Goal: Communication & Community: Share content

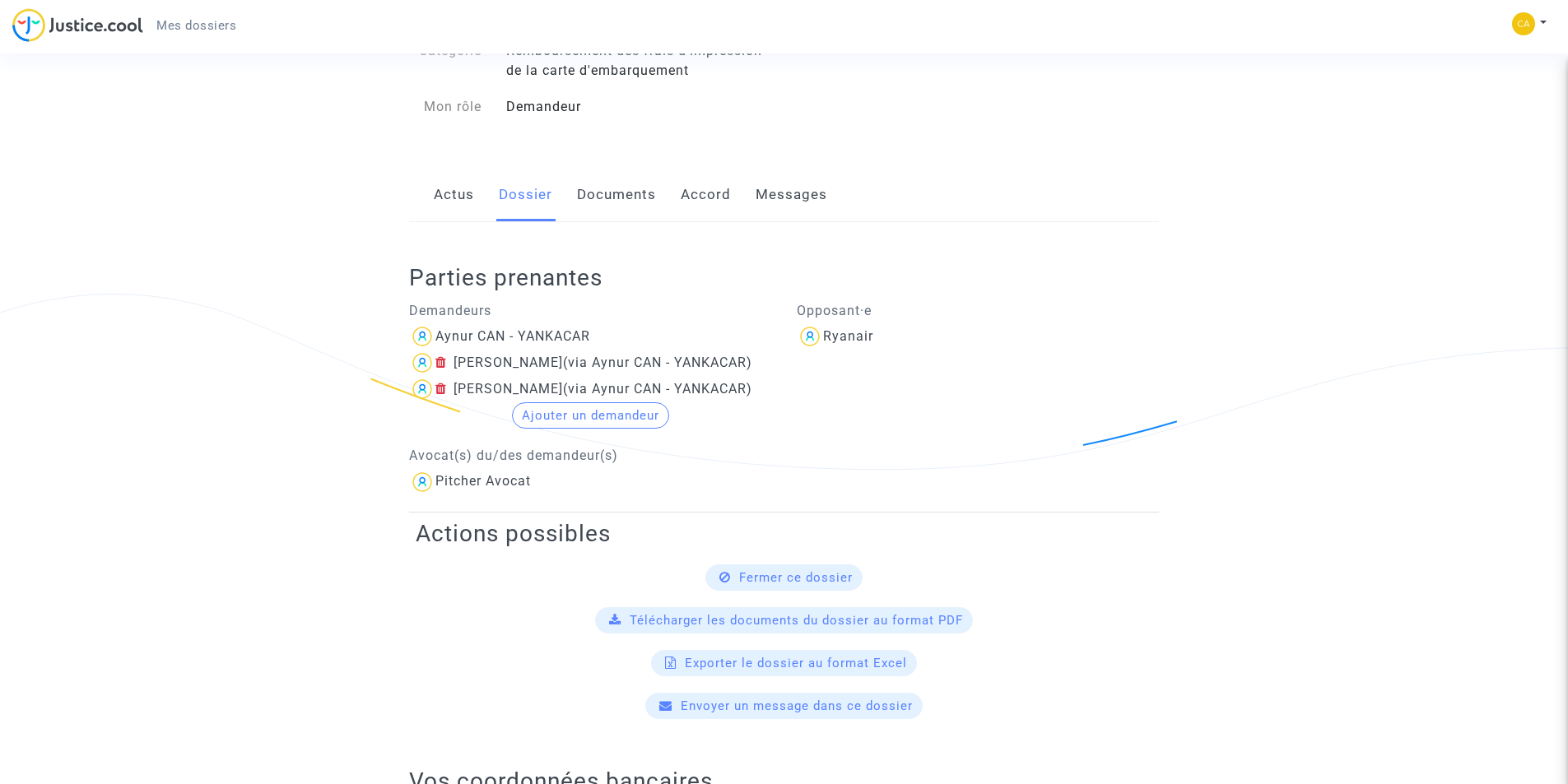
scroll to position [165, 0]
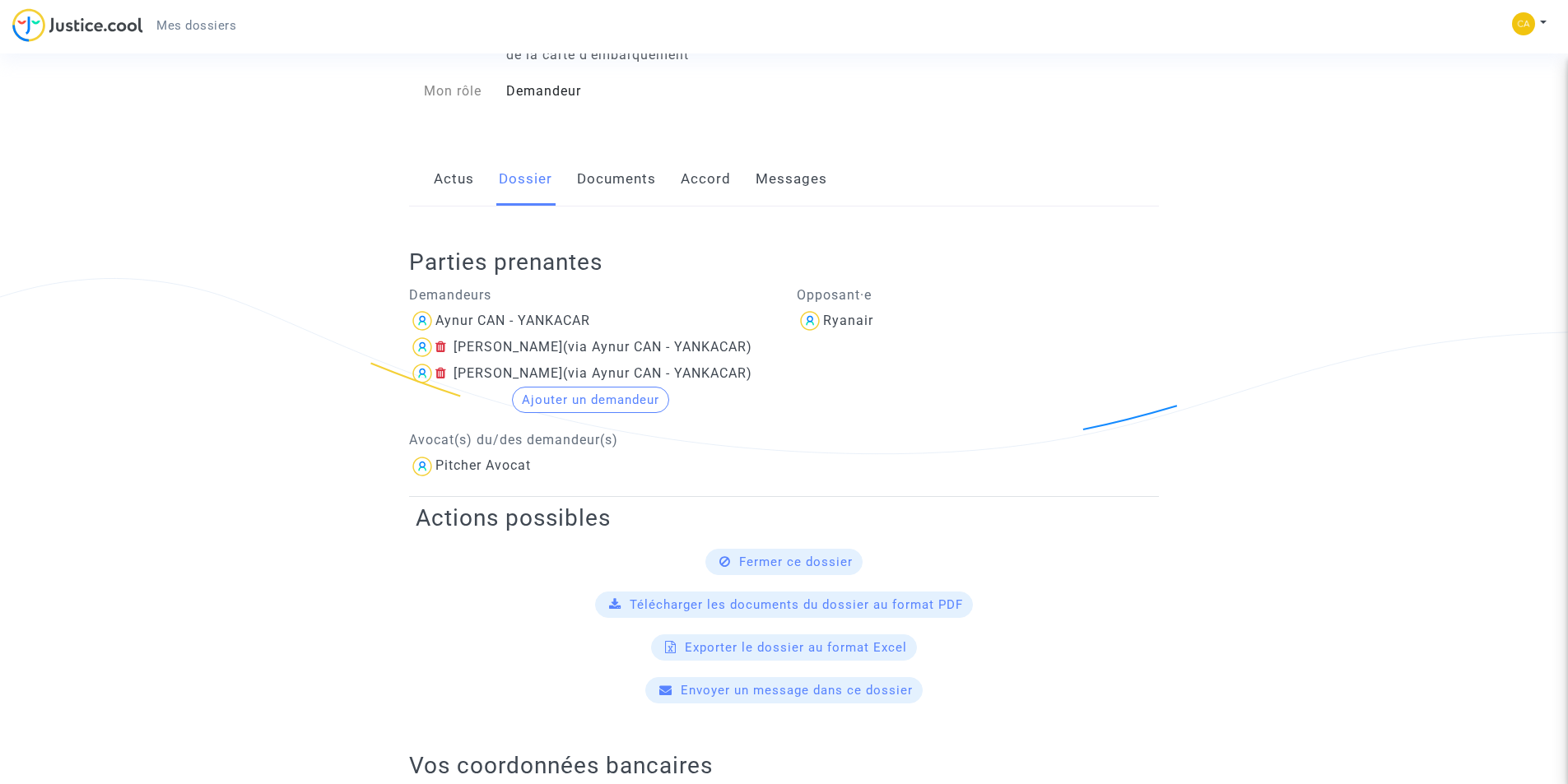
click at [772, 182] on link "Messages" at bounding box center [791, 179] width 72 height 54
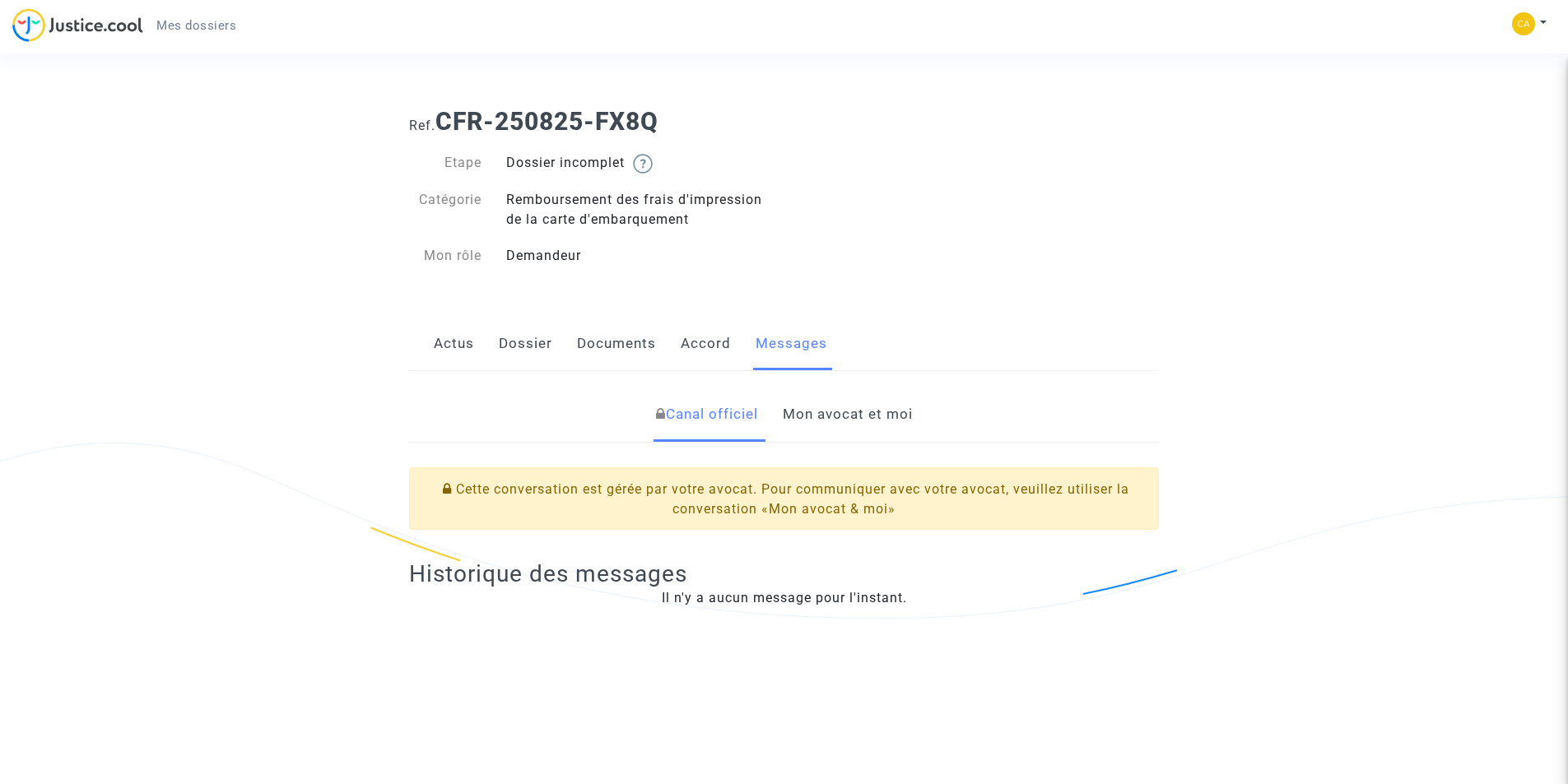
click at [521, 344] on link "Dossier" at bounding box center [525, 344] width 53 height 54
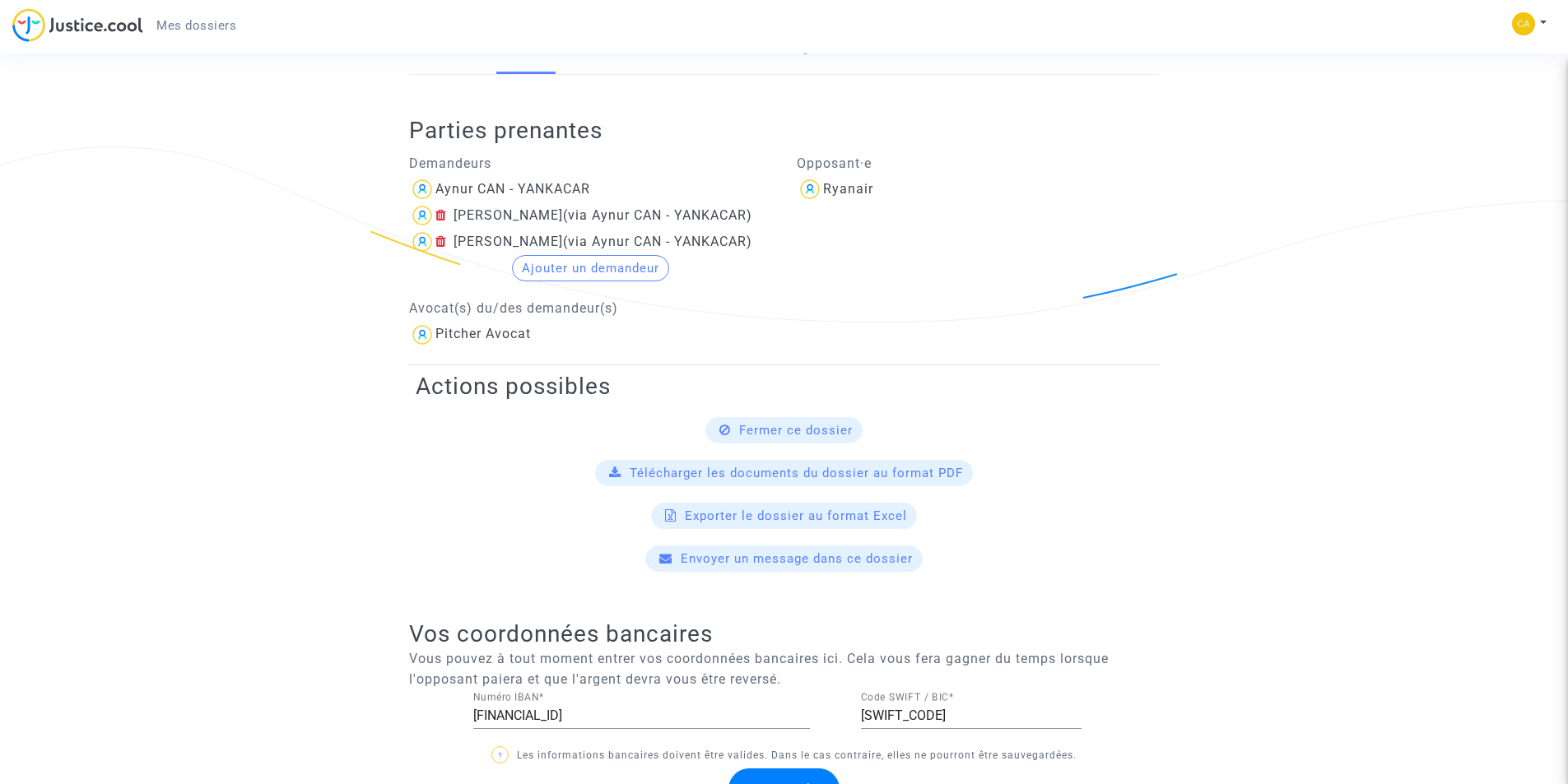
scroll to position [329, 0]
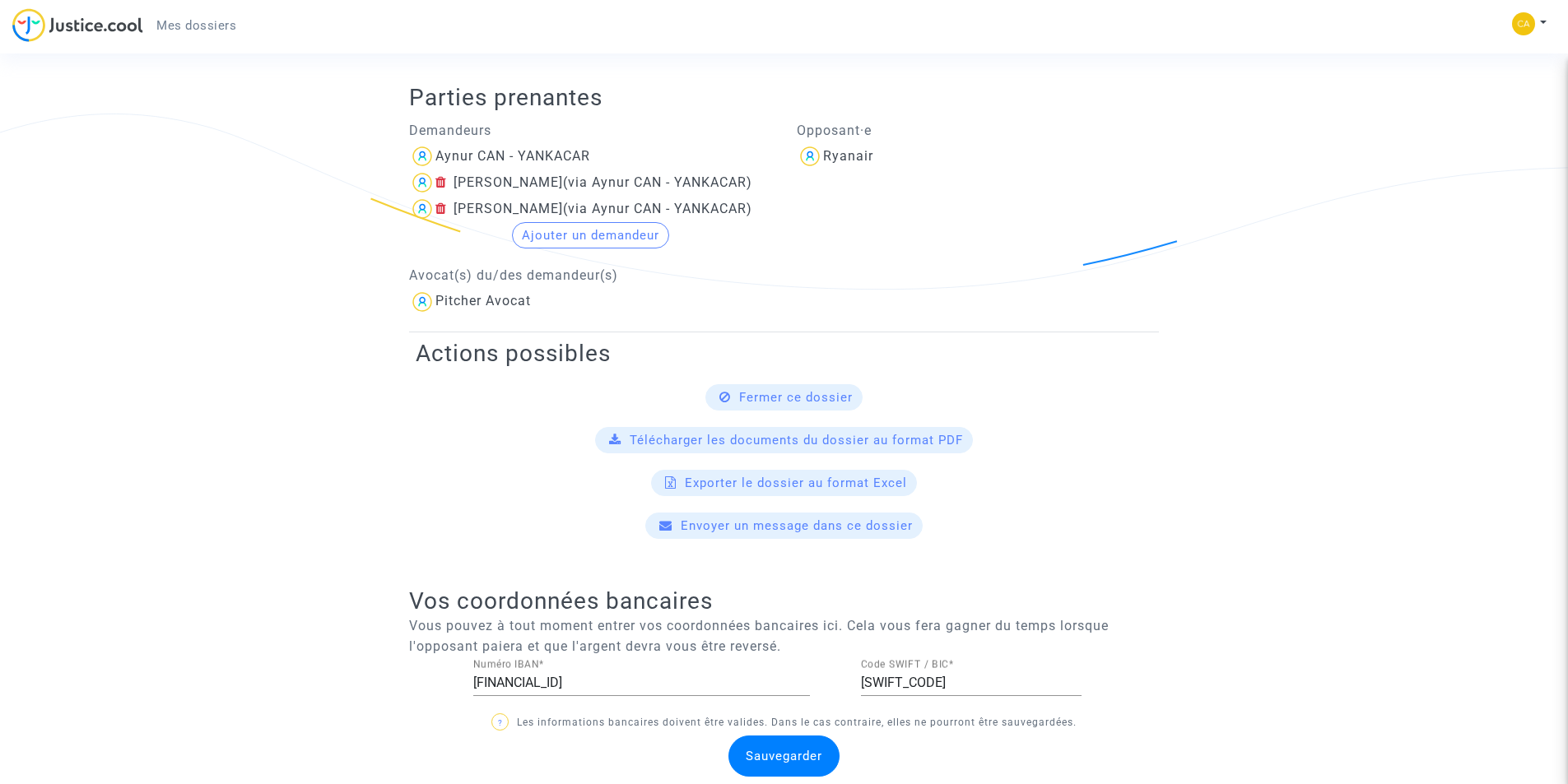
click at [777, 526] on span "Envoyer un message dans ce dossier" at bounding box center [796, 525] width 232 height 15
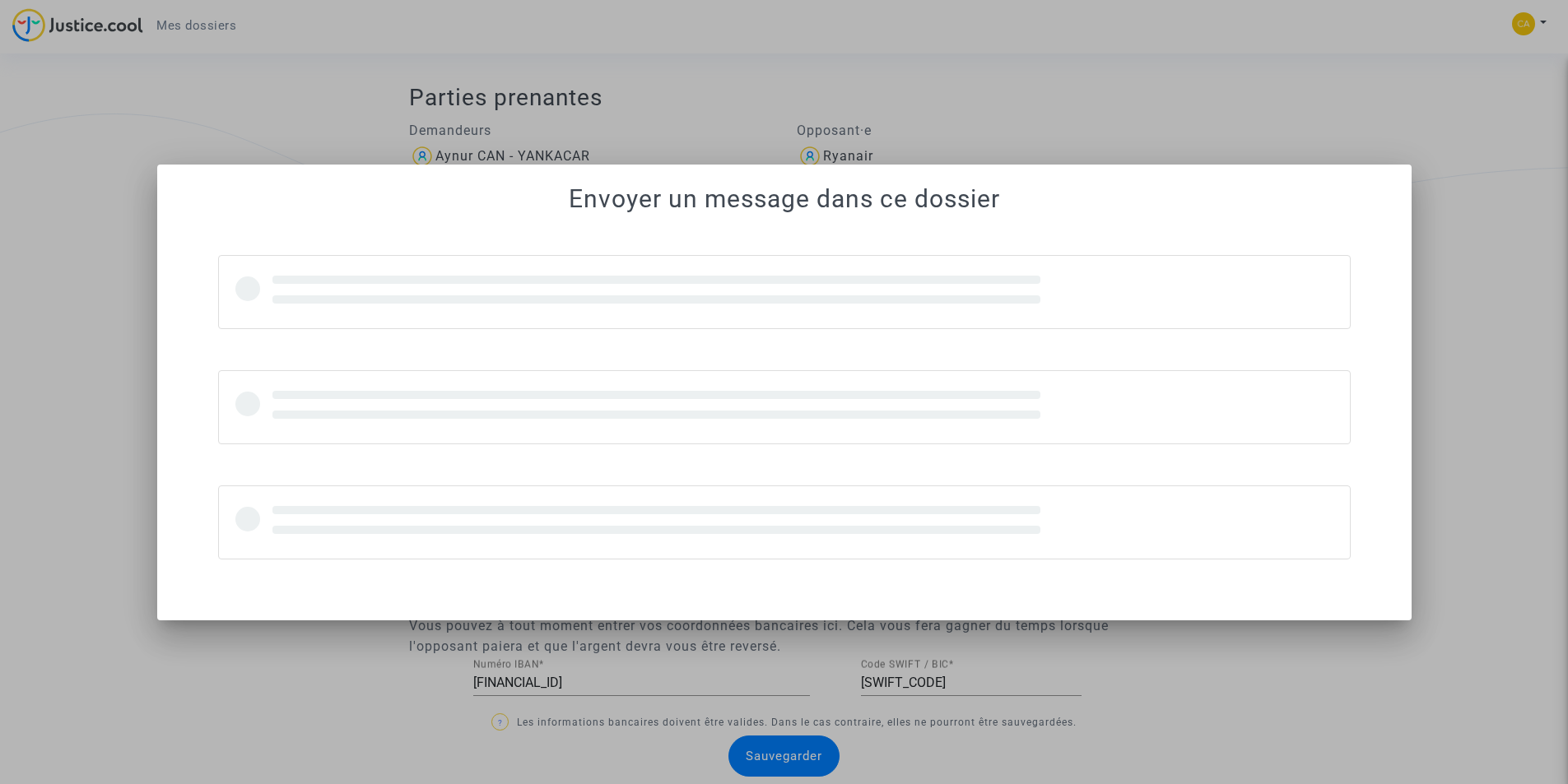
scroll to position [0, 0]
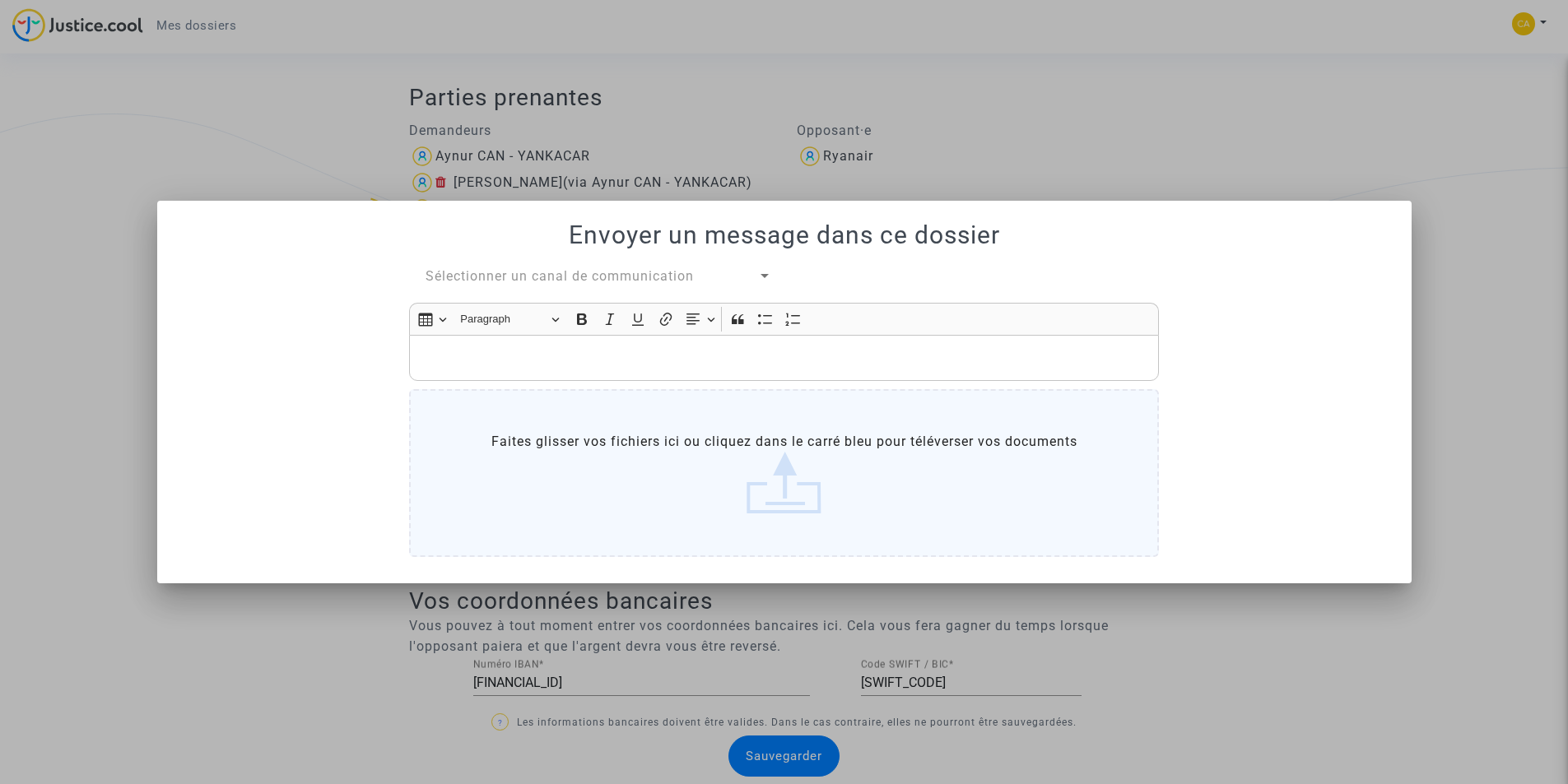
click at [511, 357] on p "Rich Text Editor, main" at bounding box center [784, 358] width 733 height 21
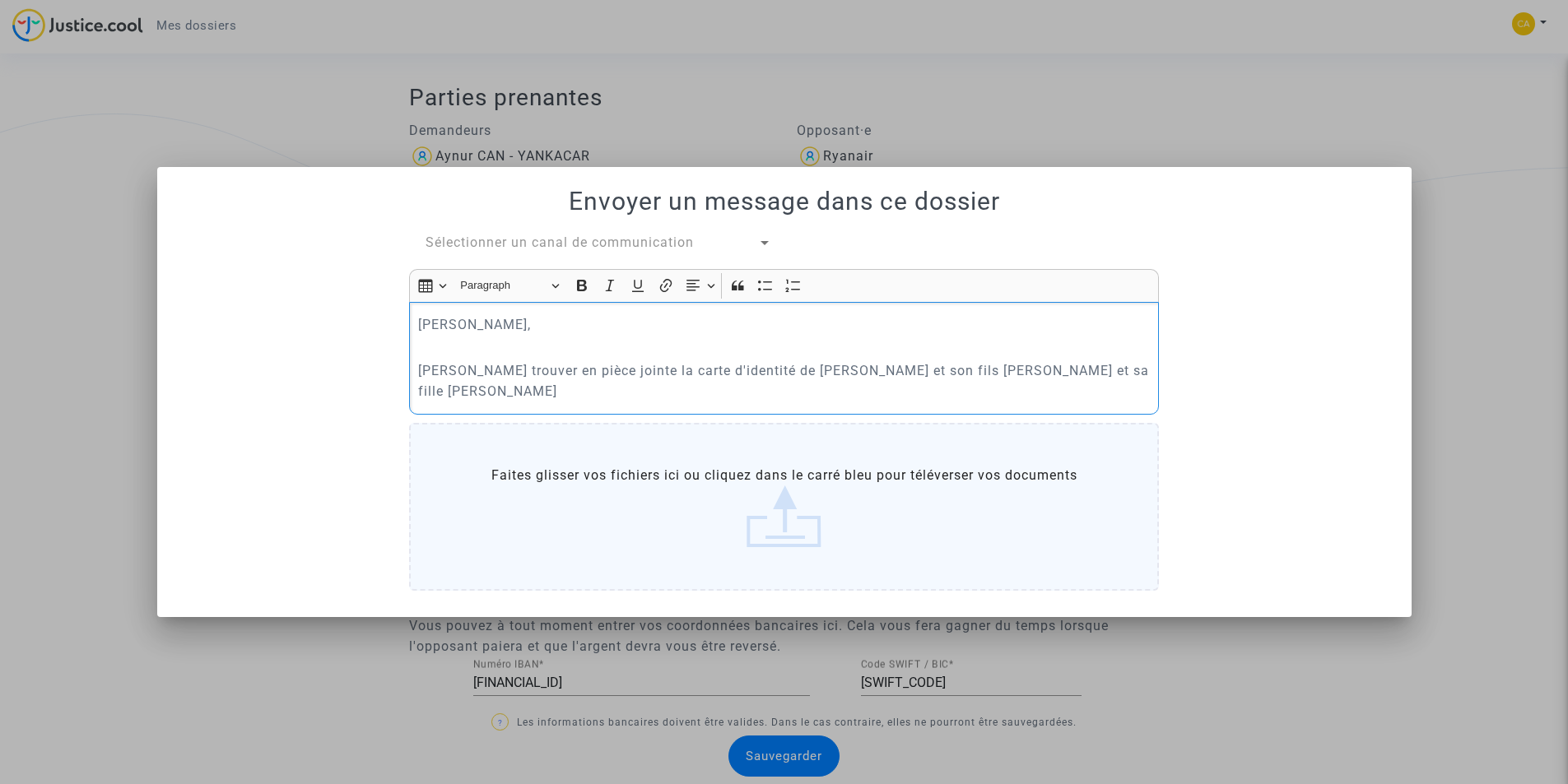
click at [933, 375] on p "[PERSON_NAME] trouver en pièce jointe la carte d'identité de [PERSON_NAME] et s…" at bounding box center [784, 381] width 733 height 41
click at [1121, 372] on p "[PERSON_NAME] trouver en pièce jointe la carte d'identité de [PERSON_NAME] et d…" at bounding box center [784, 381] width 733 height 41
click at [575, 399] on p "[PERSON_NAME] trouver en pièce jointe la carte d'identité de [PERSON_NAME] et d…" at bounding box center [784, 381] width 733 height 41
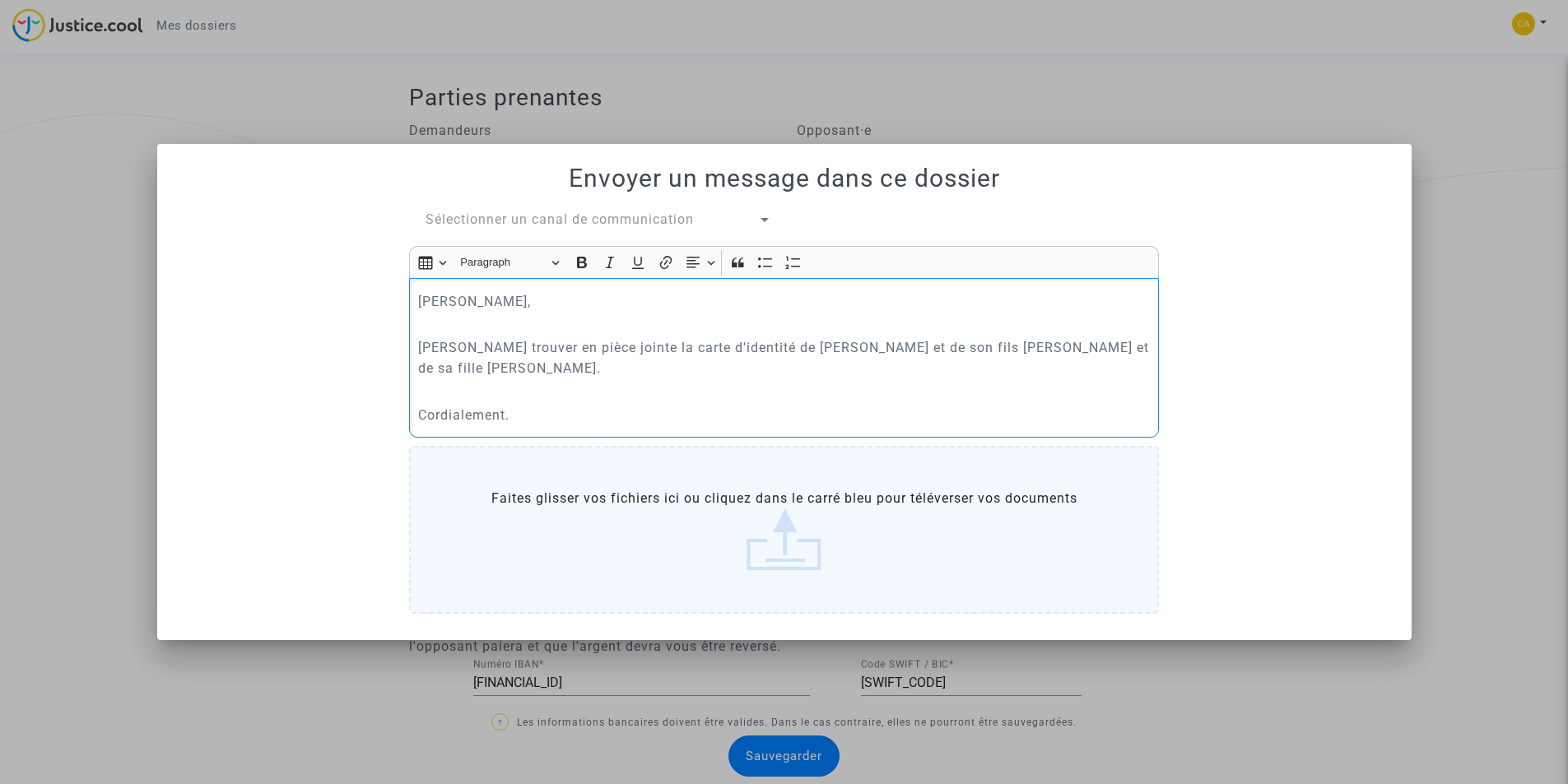
click at [788, 543] on label "Faites glisser vos fichiers ici ou cliquez dans le carré bleu pour téléverser v…" at bounding box center [783, 530] width 749 height 168
click at [0, 0] on input "Faites glisser vos fichiers ici ou cliquez dans le carré bleu pour téléverser v…" at bounding box center [0, 0] width 0 height 0
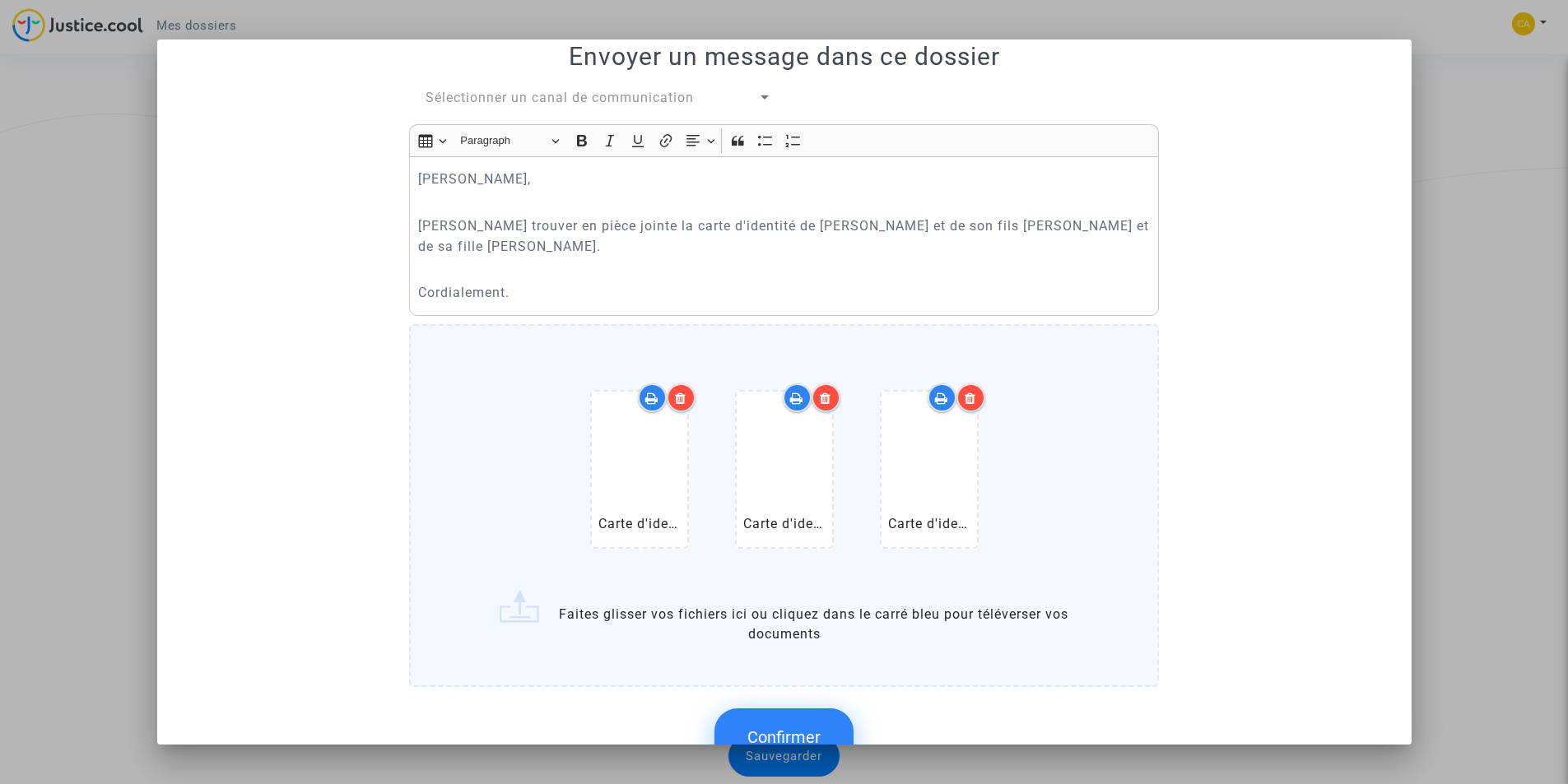
scroll to position [72, 0]
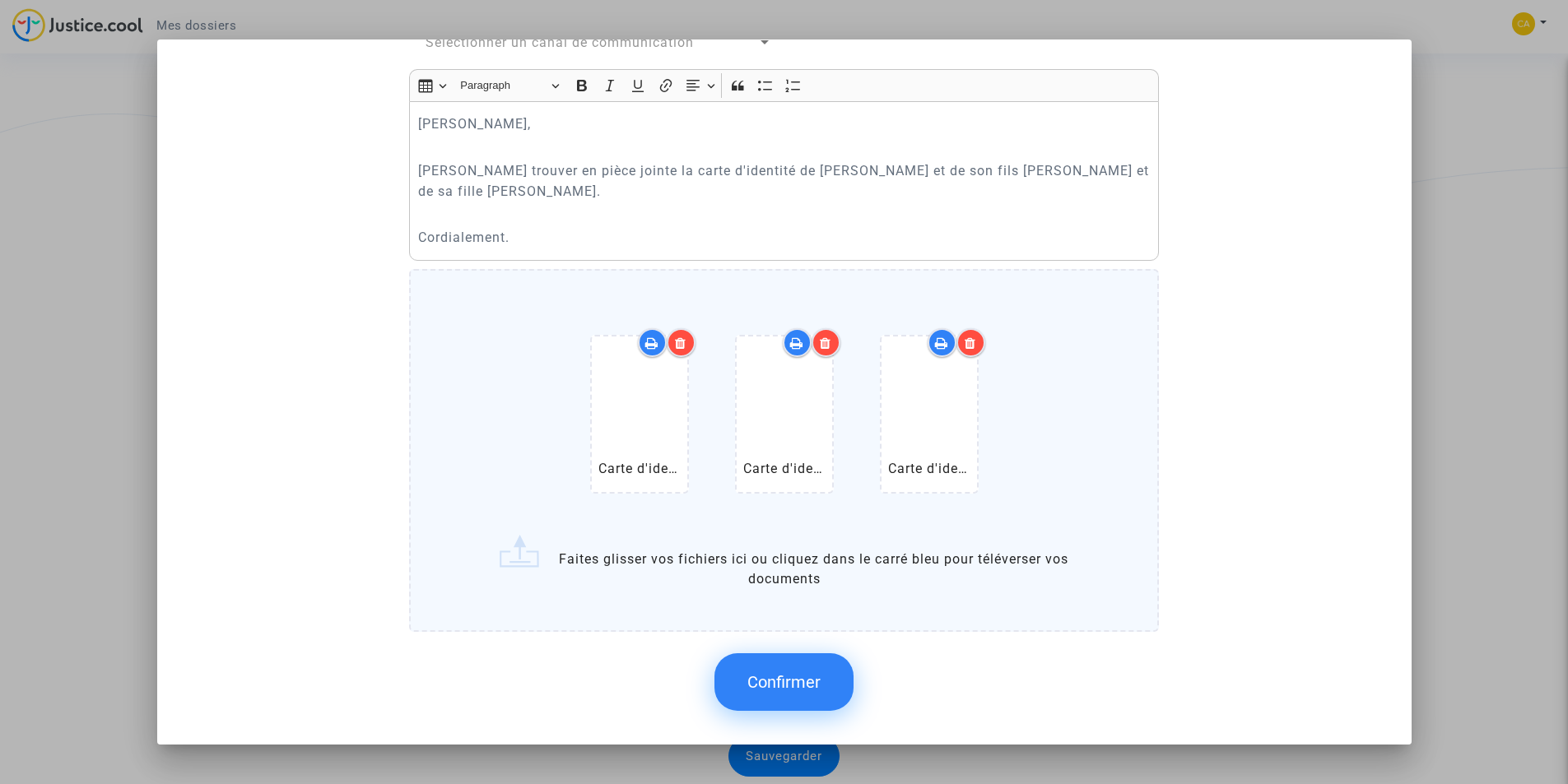
click at [773, 689] on span "Confirmer" at bounding box center [784, 682] width 73 height 20
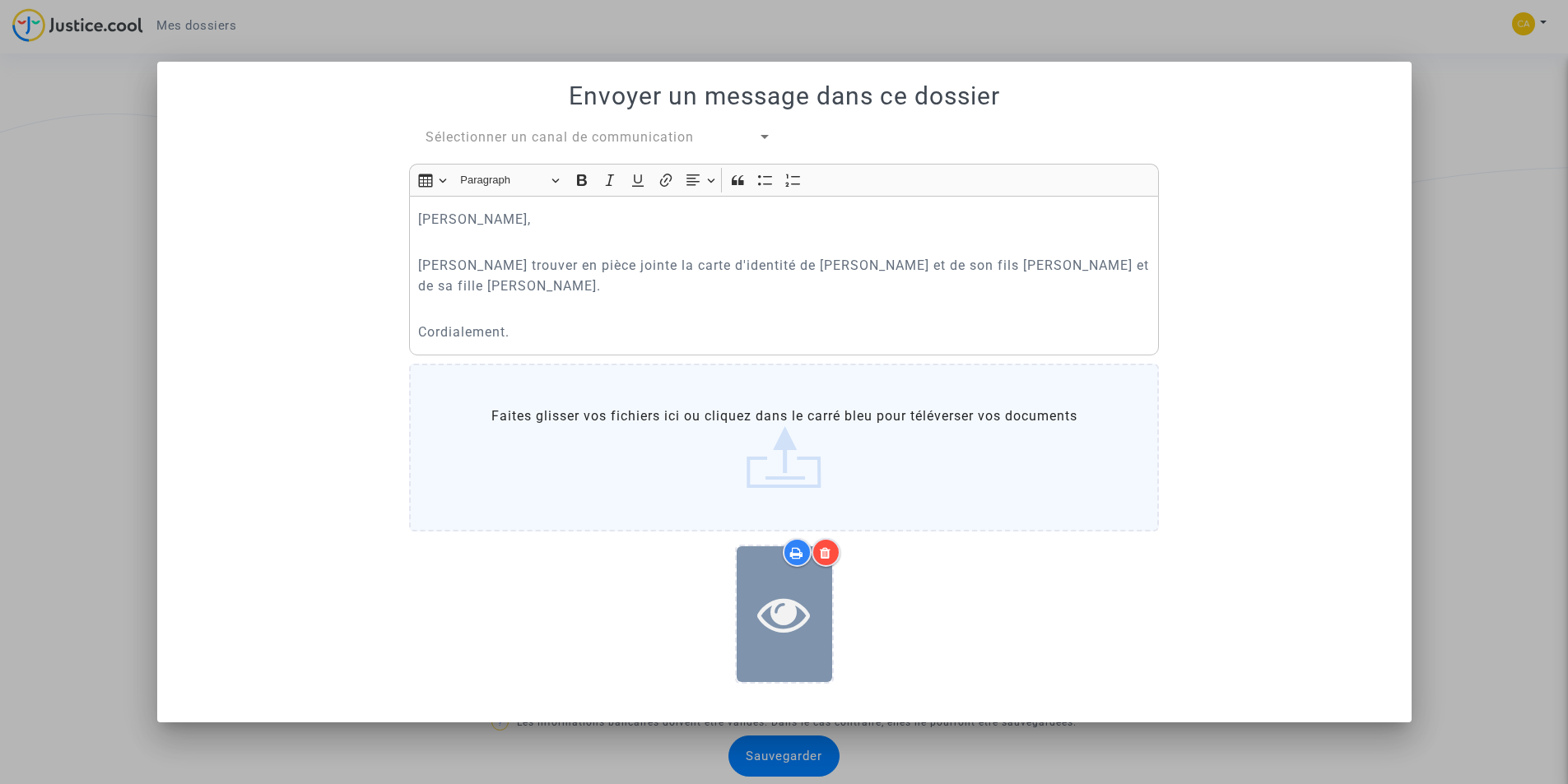
click at [764, 624] on icon at bounding box center [784, 613] width 53 height 52
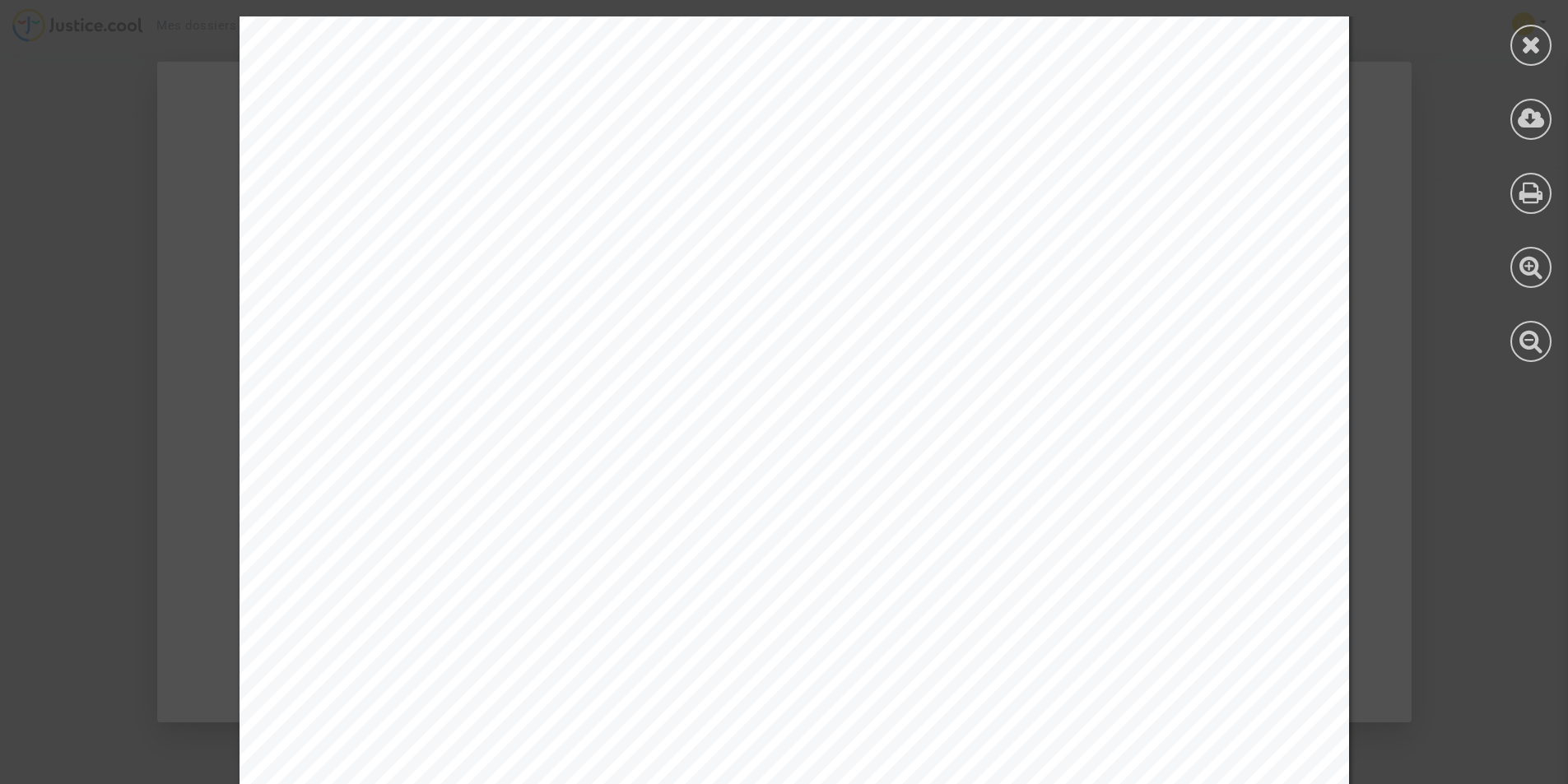
scroll to position [8715, 0]
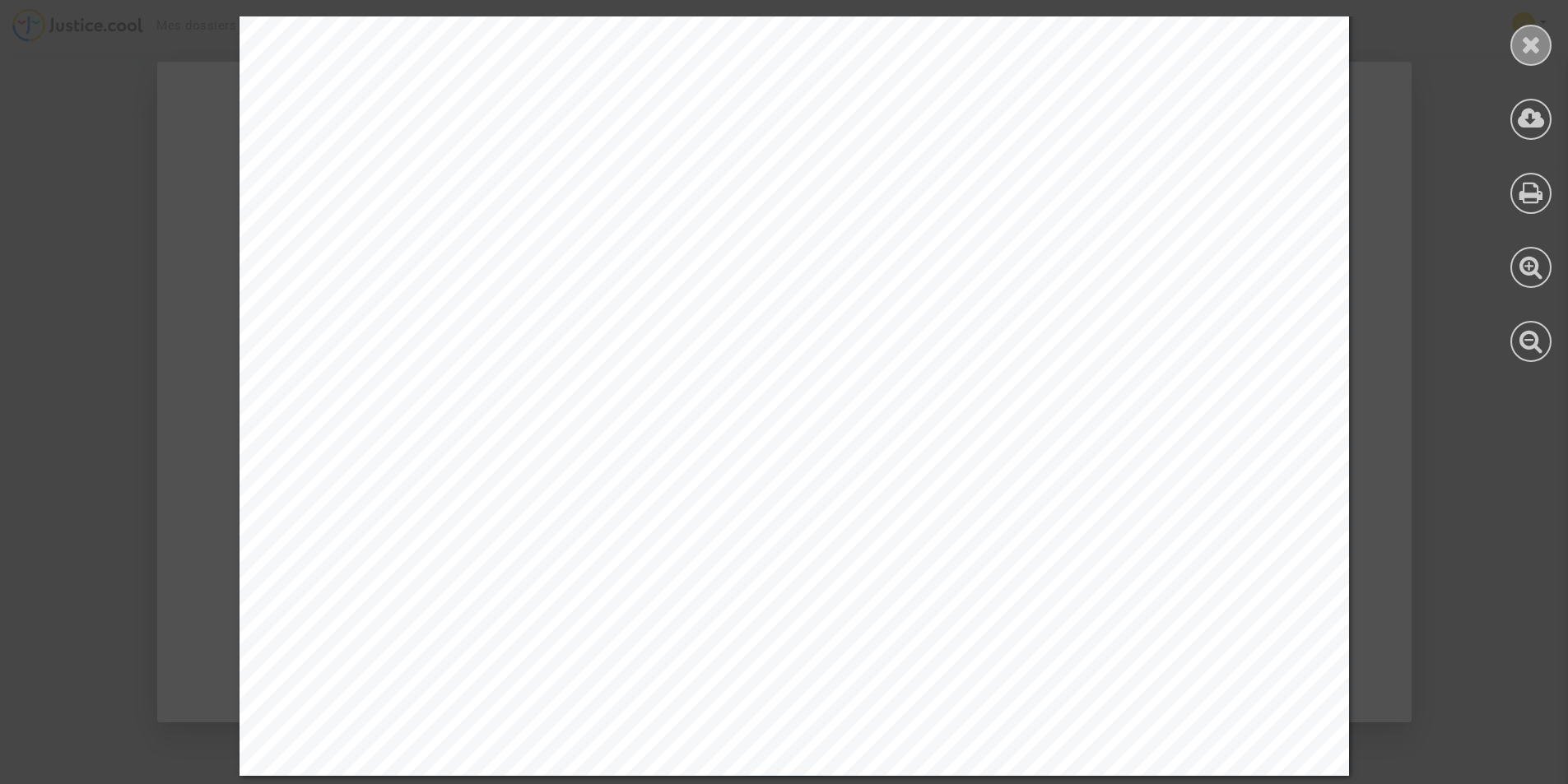
click at [1525, 46] on icon at bounding box center [1530, 44] width 21 height 25
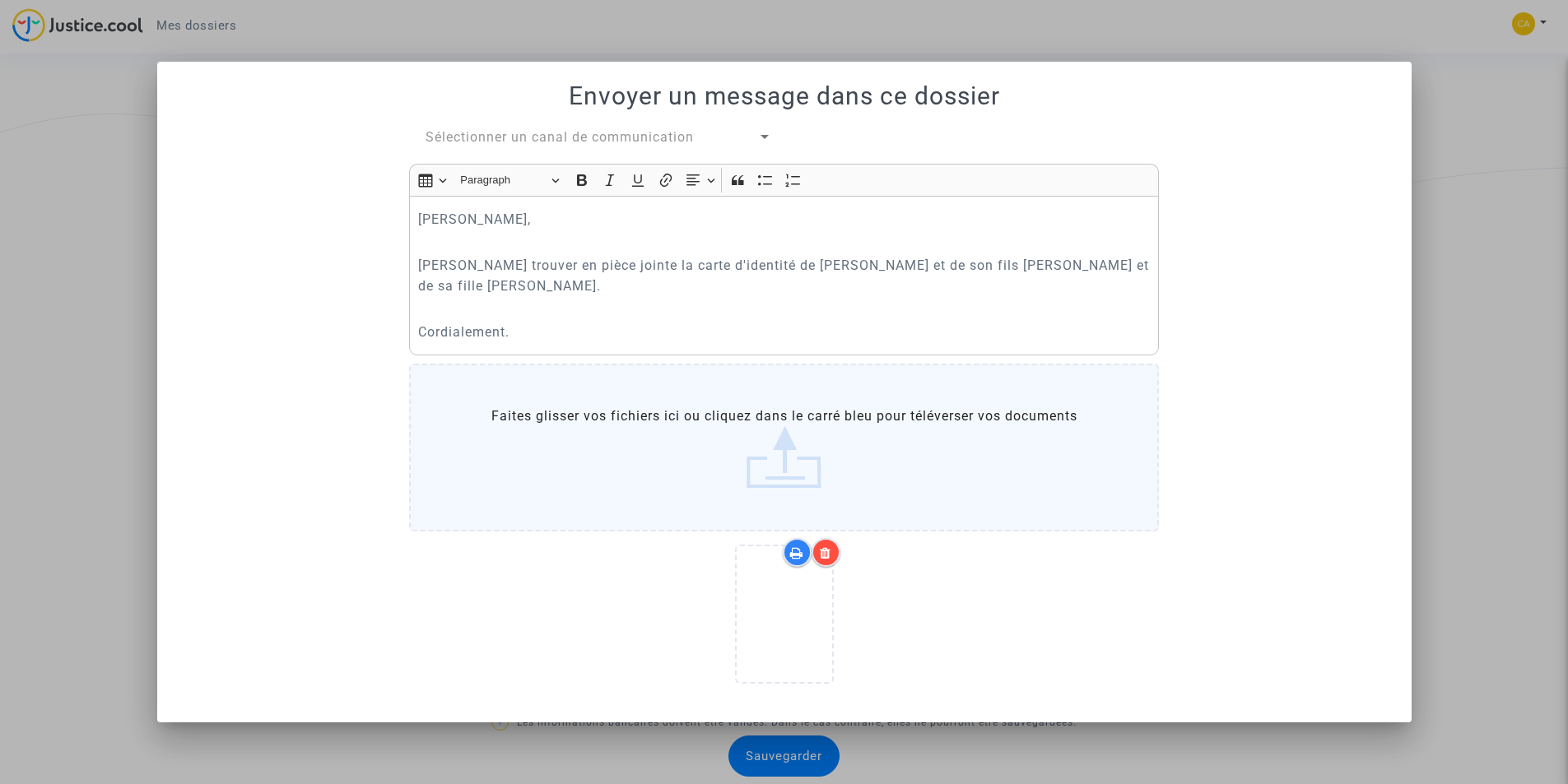
click at [779, 465] on label "Faites glisser vos fichiers ici ou cliquez dans le carré bleu pour téléverser v…" at bounding box center [783, 447] width 749 height 168
click at [0, 0] on input "Faites glisser vos fichiers ici ou cliquez dans le carré bleu pour téléverser v…" at bounding box center [0, 0] width 0 height 0
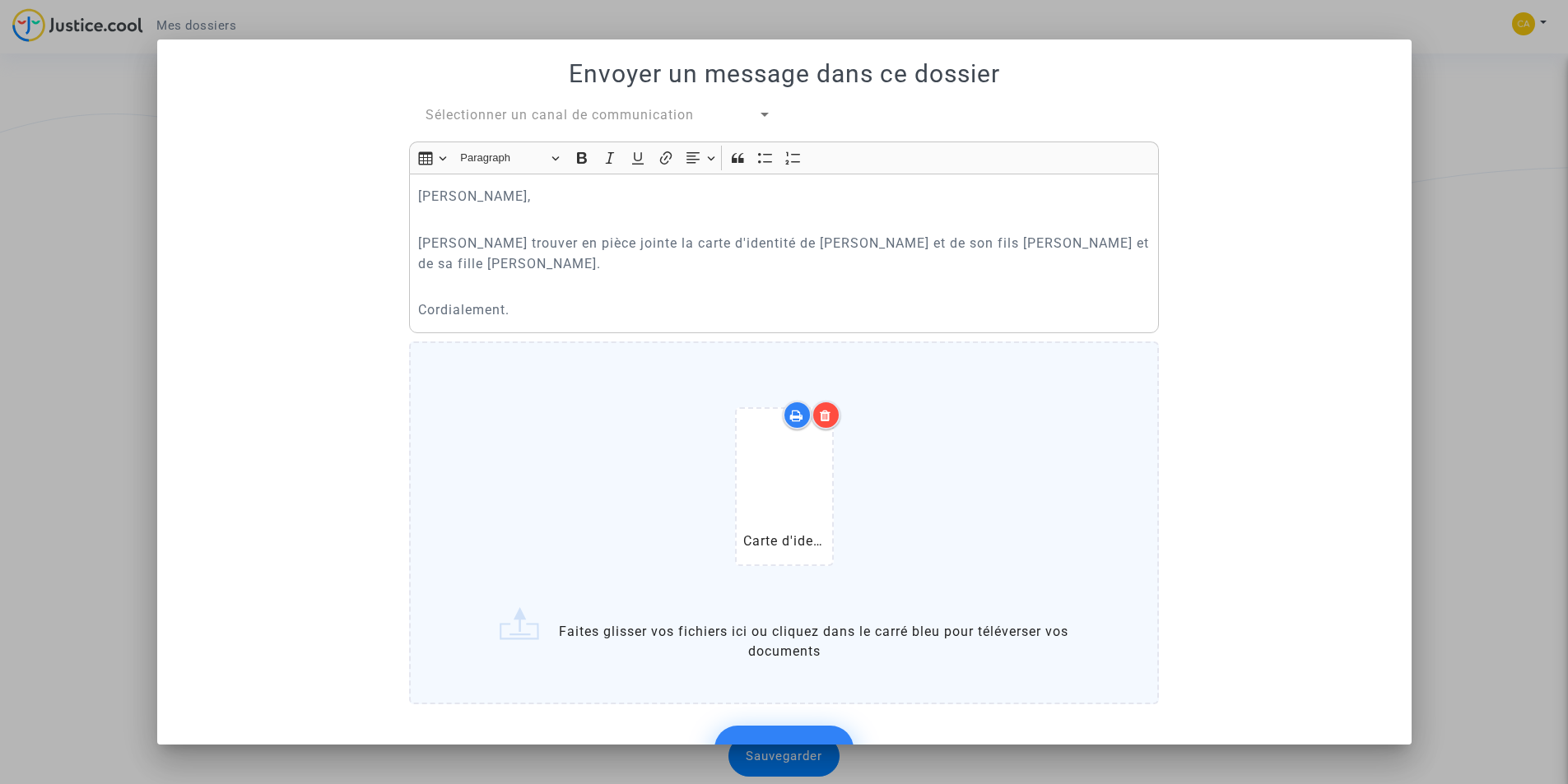
click at [753, 635] on label "Carte d'identiés [PERSON_NAME] la mère de [PERSON_NAME] et [PERSON_NAME].pdf Fa…" at bounding box center [783, 523] width 749 height 363
click at [0, 0] on input "Carte d'identiés [PERSON_NAME] la mère de [PERSON_NAME] et [PERSON_NAME].pdf Fa…" at bounding box center [0, 0] width 0 height 0
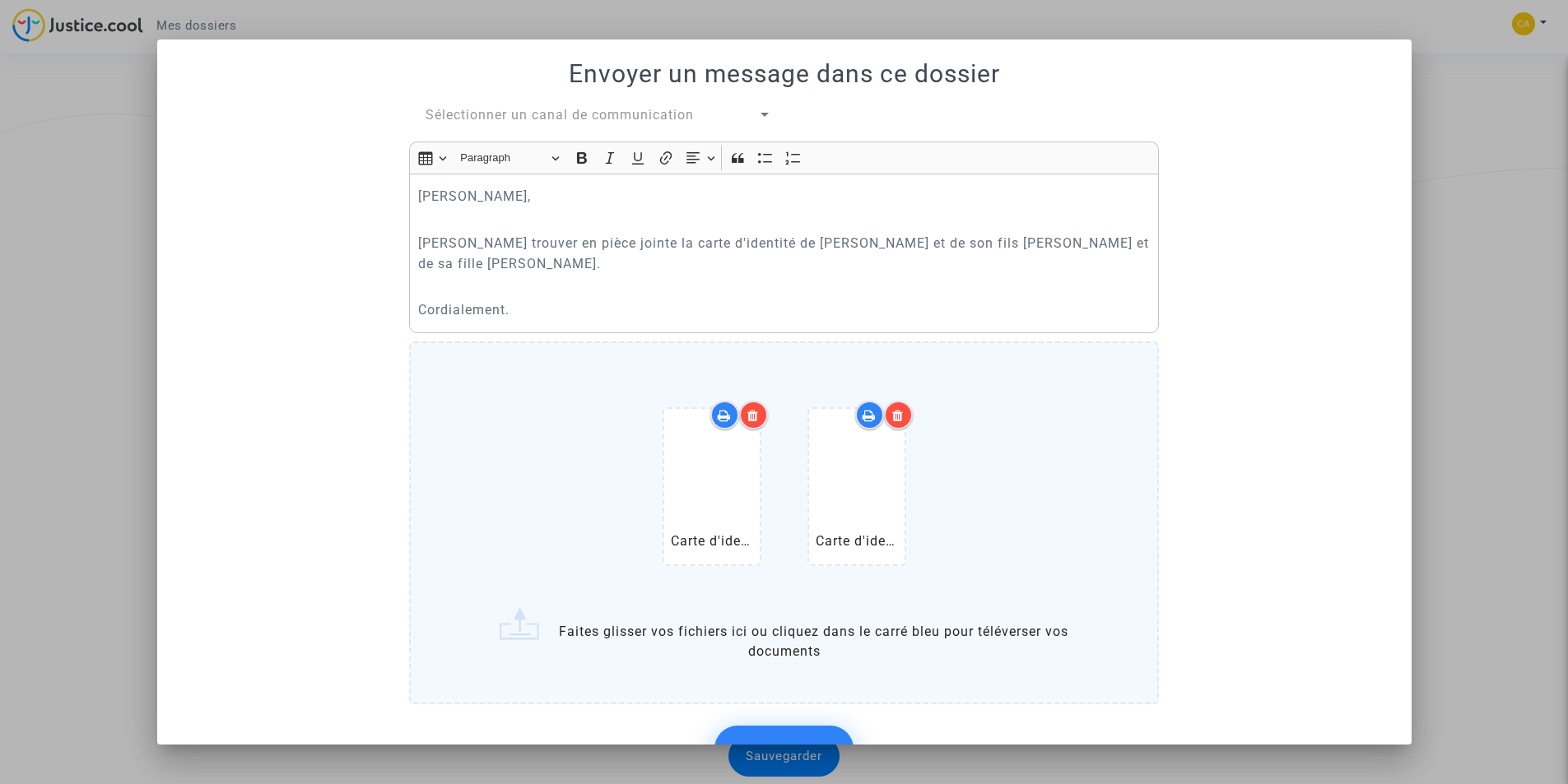
click at [665, 634] on label "Carte d'identiés [PERSON_NAME] la mère de [PERSON_NAME] et [PERSON_NAME].pdf Ca…" at bounding box center [783, 523] width 749 height 363
click at [0, 0] on input "Carte d'identiés [PERSON_NAME] la mère de [PERSON_NAME] et [PERSON_NAME].pdf Ca…" at bounding box center [0, 0] width 0 height 0
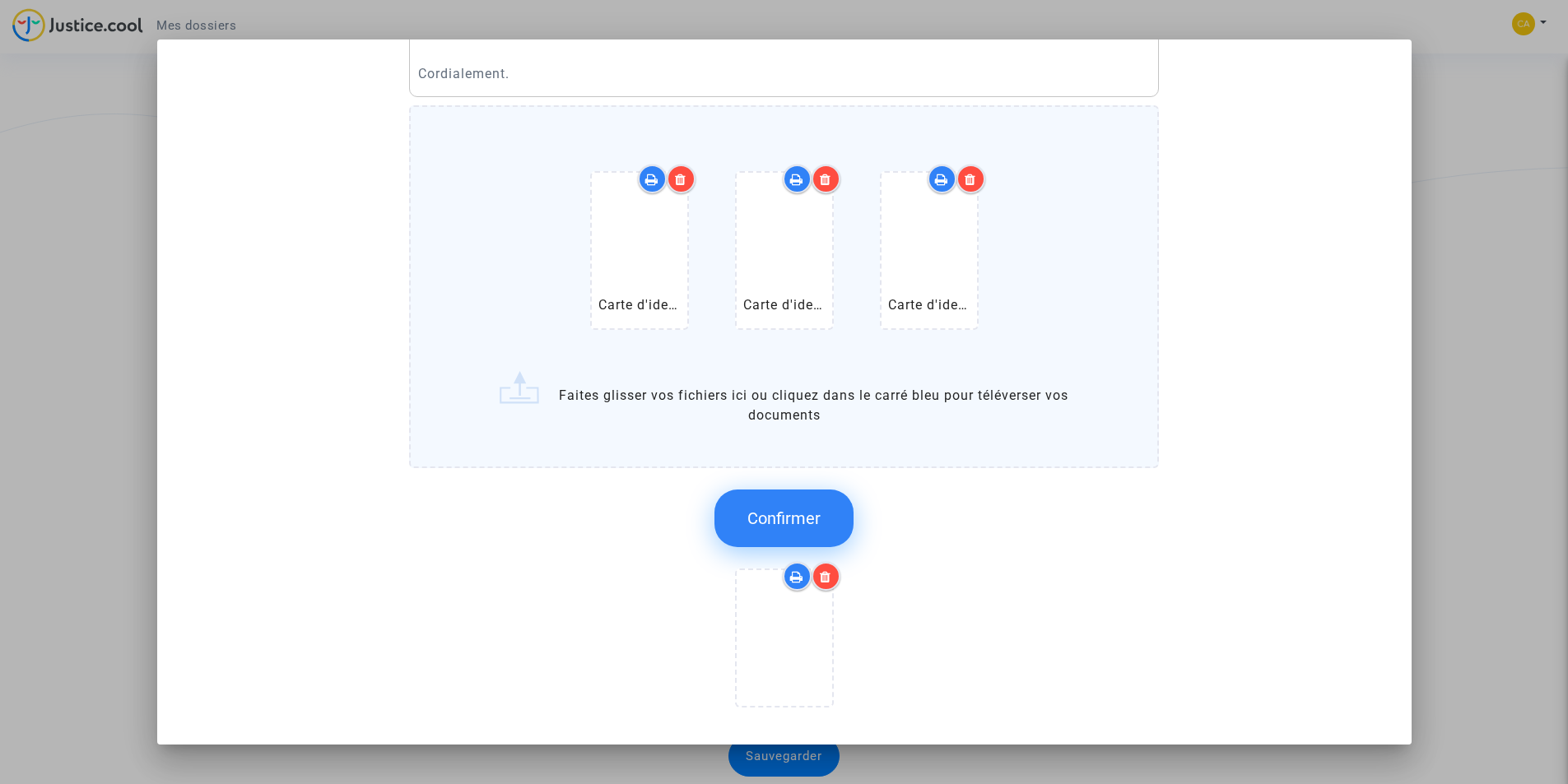
scroll to position [238, 0]
click at [763, 517] on span "Confirmer" at bounding box center [784, 516] width 73 height 20
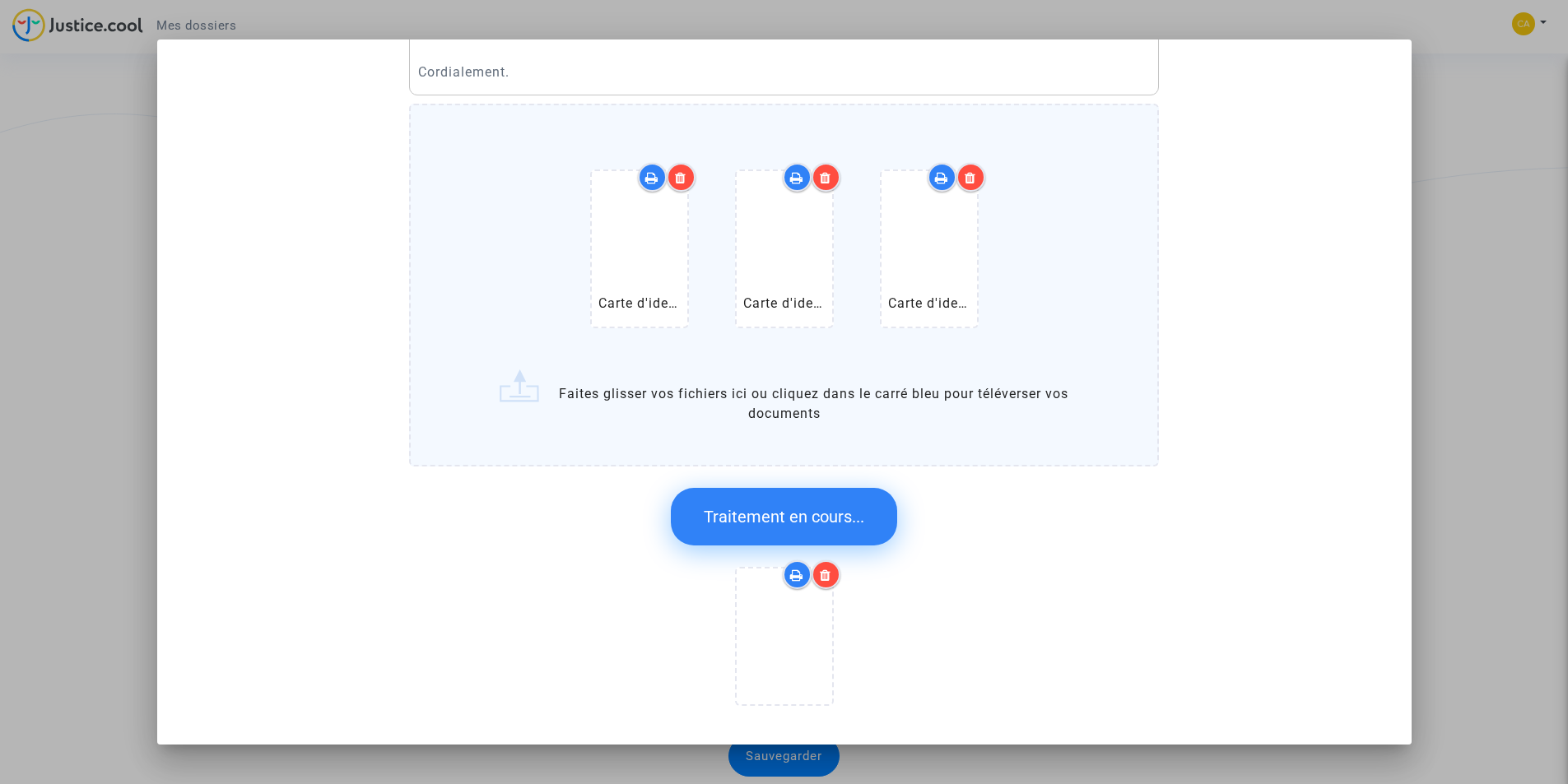
scroll to position [0, 0]
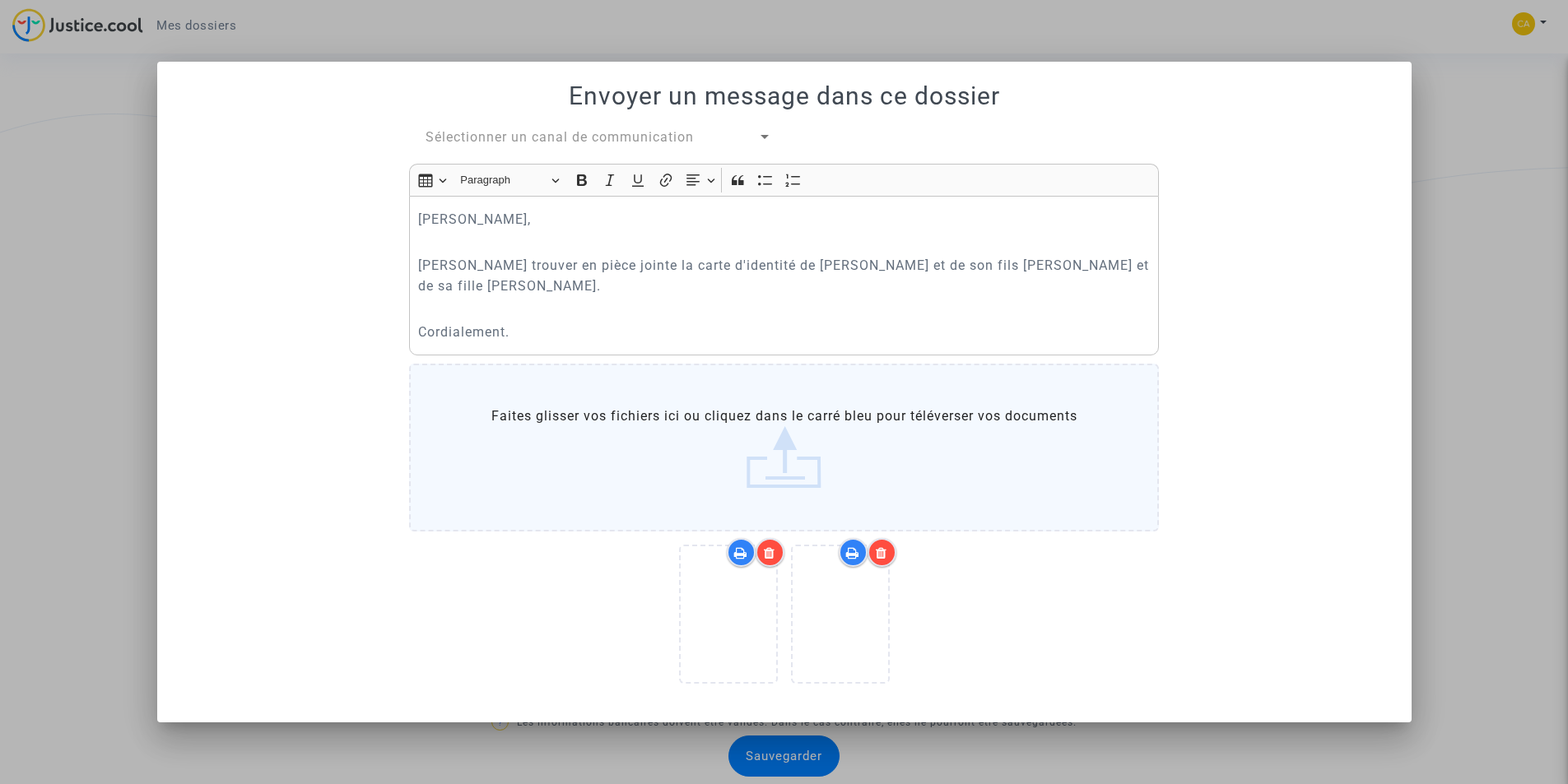
click at [763, 135] on div at bounding box center [764, 137] width 8 height 4
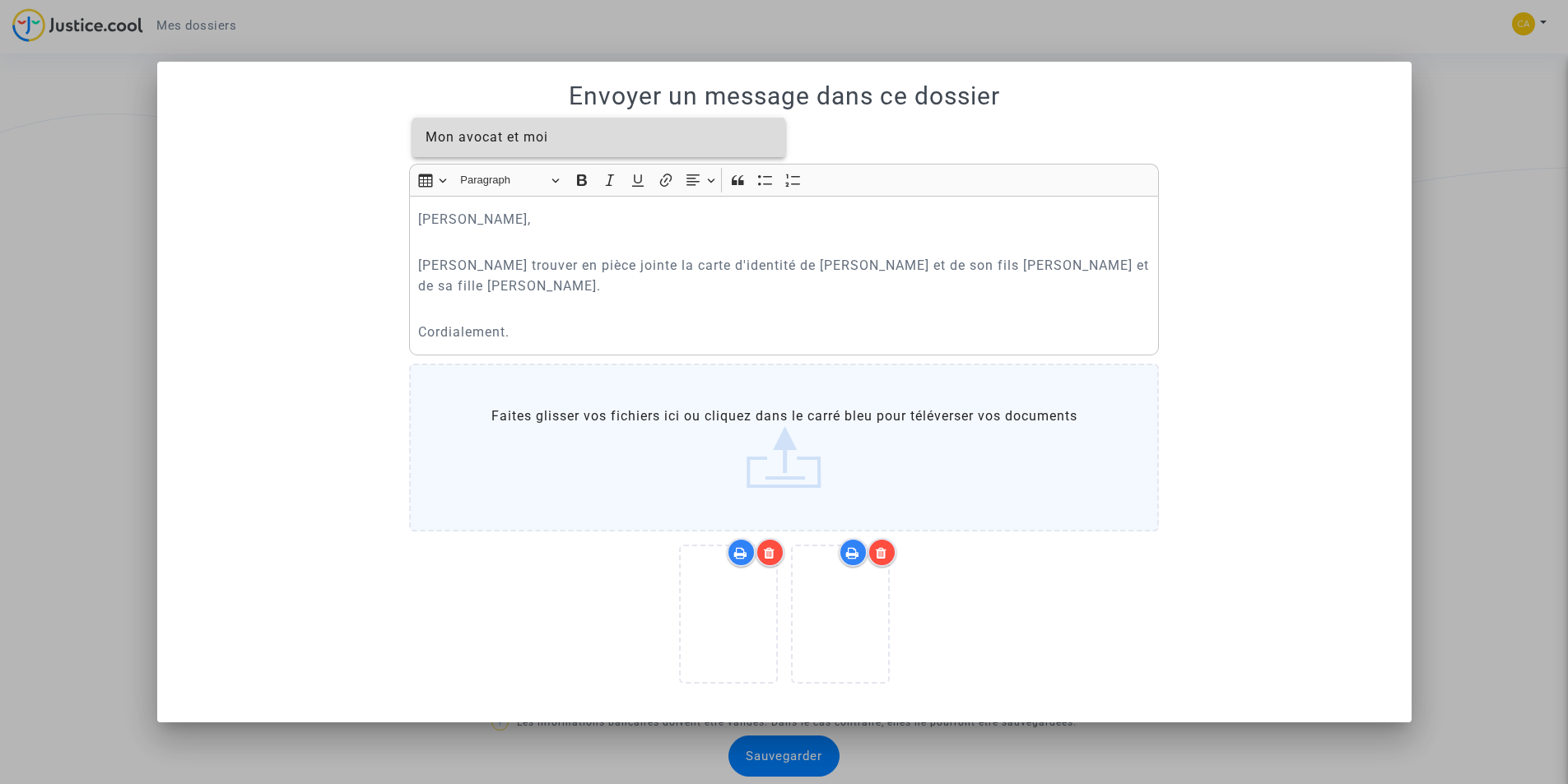
click at [763, 135] on span "Mon avocat et moi" at bounding box center [598, 137] width 347 height 39
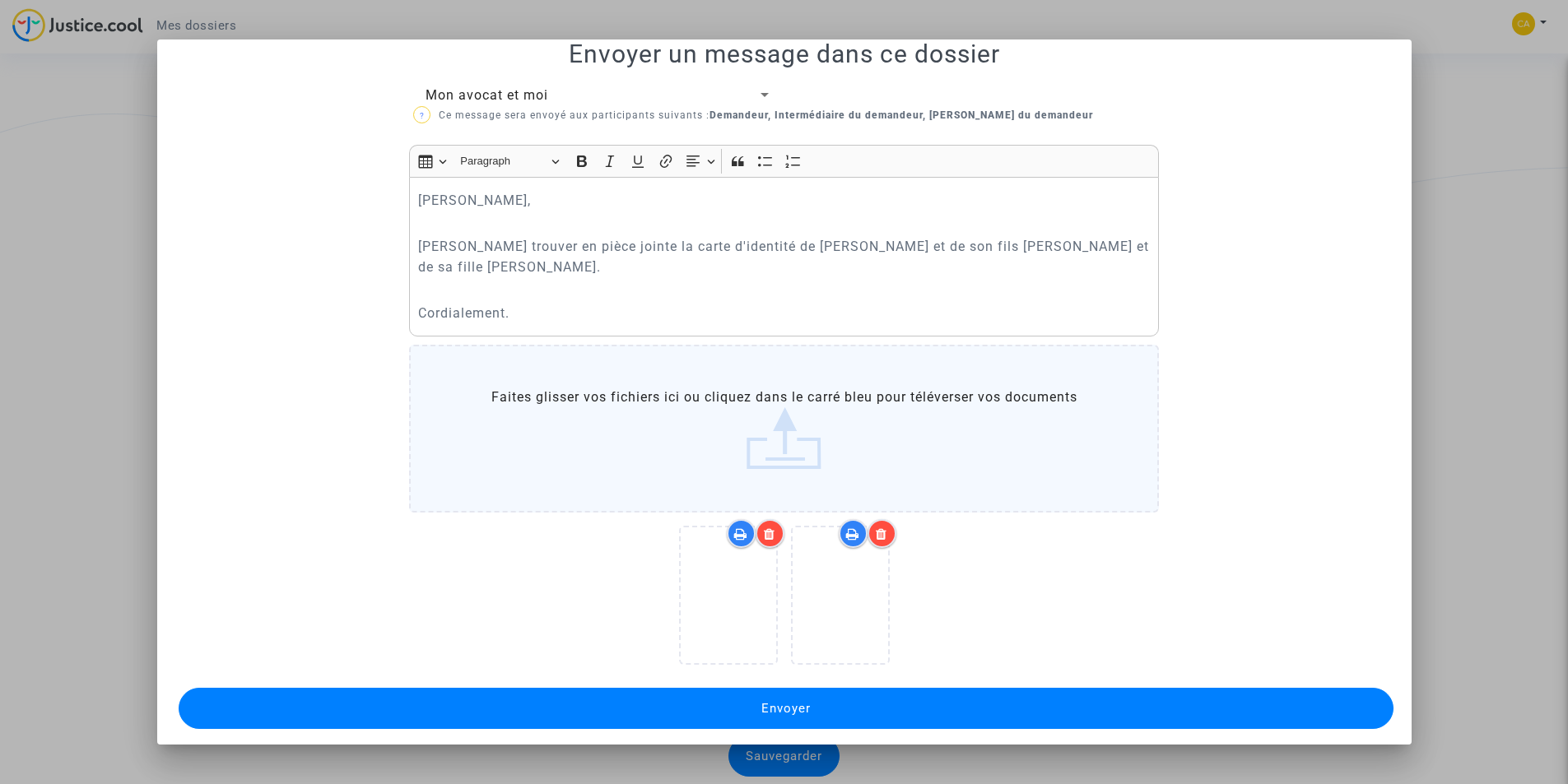
scroll to position [28, 0]
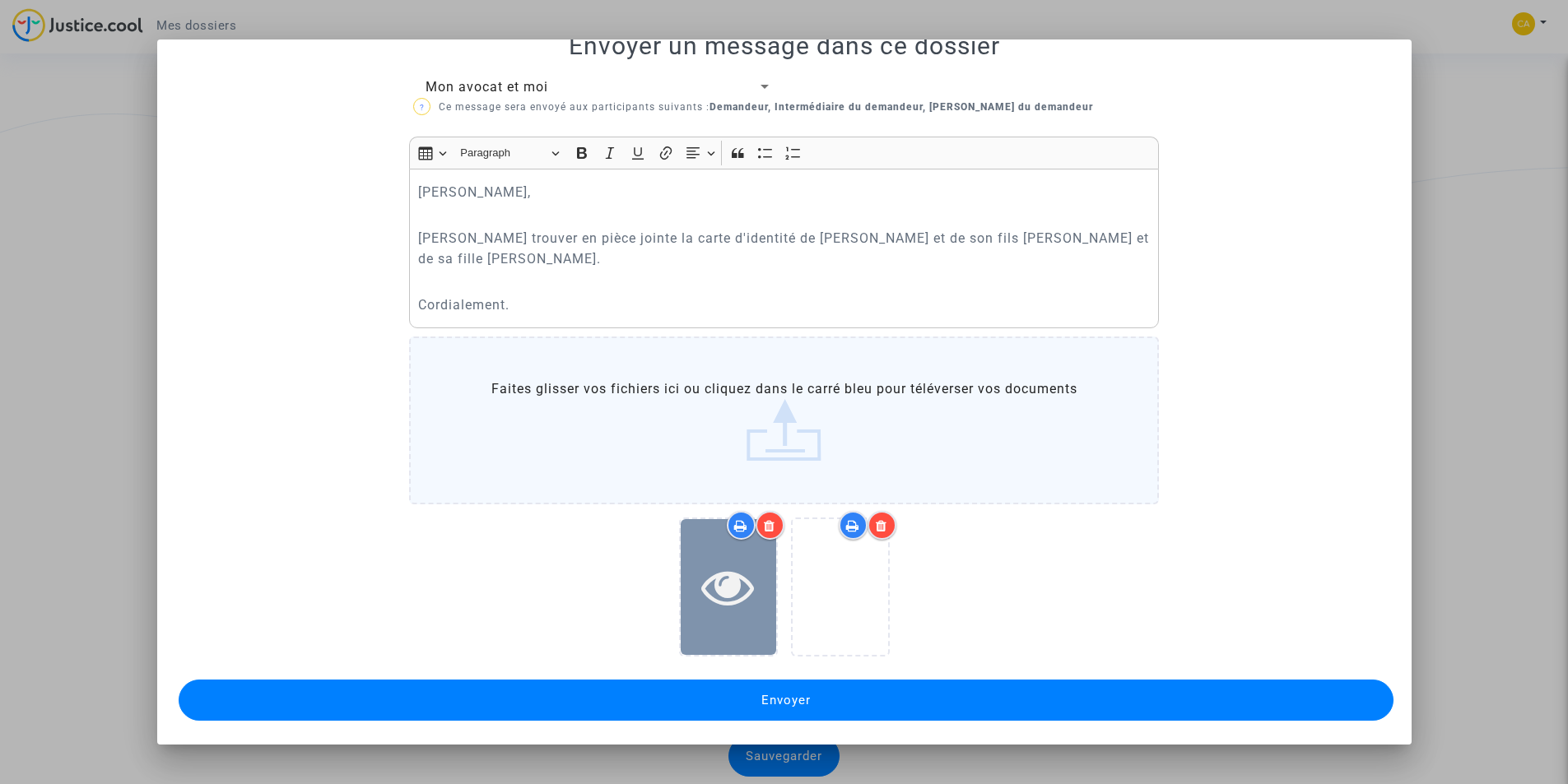
click at [726, 584] on icon at bounding box center [728, 587] width 53 height 52
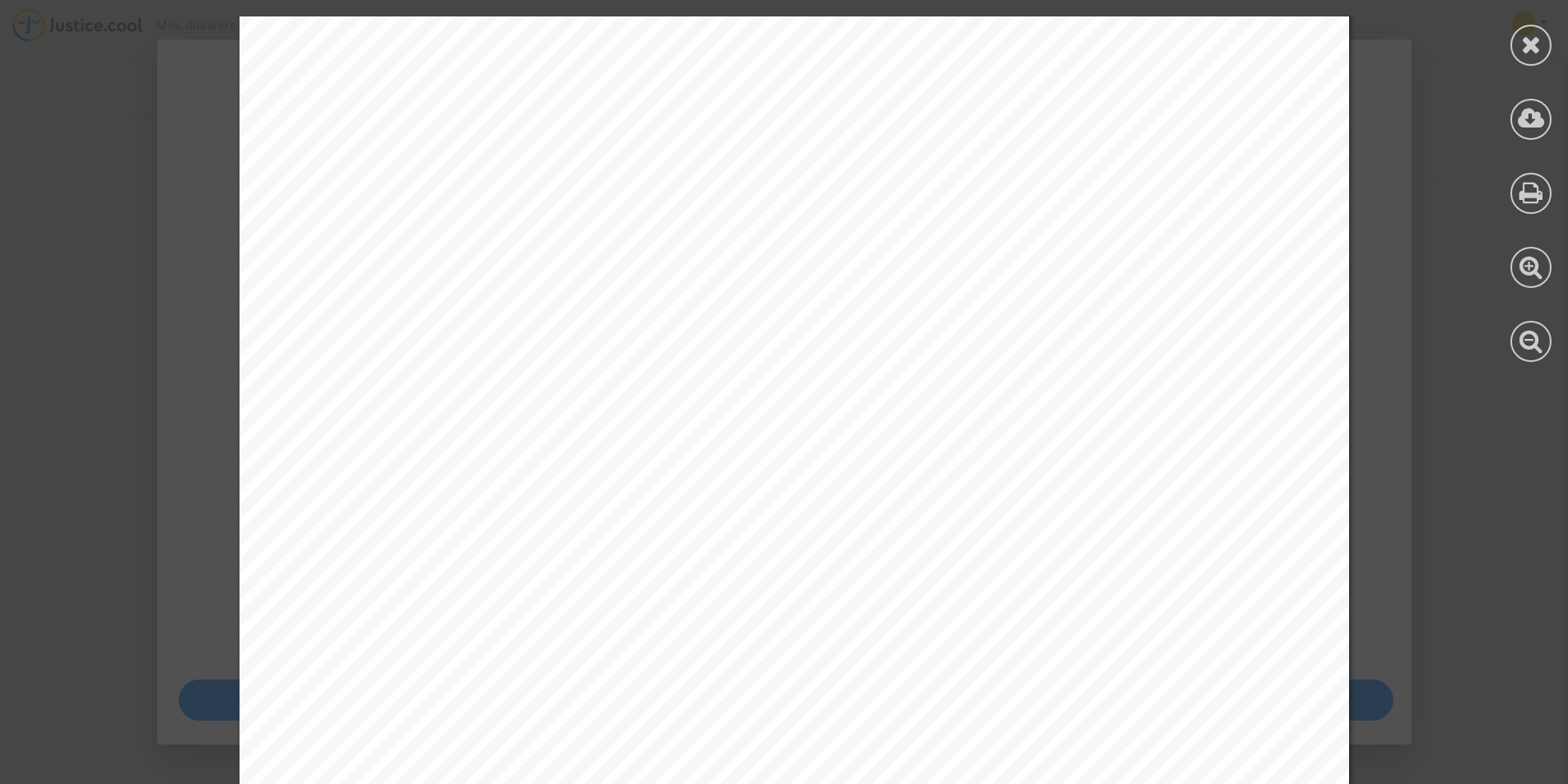
scroll to position [8715, 0]
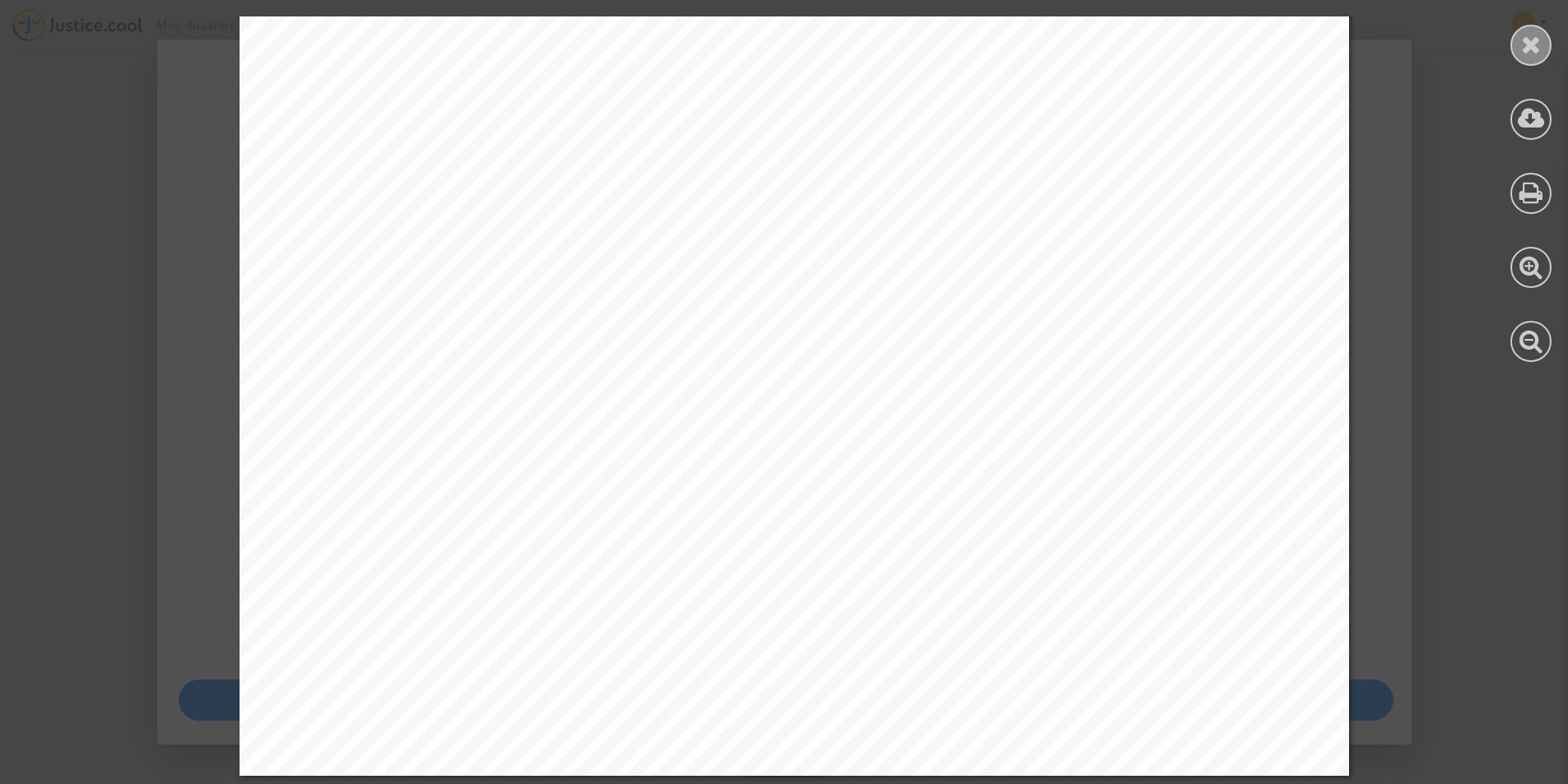
click at [1526, 50] on icon at bounding box center [1530, 44] width 21 height 25
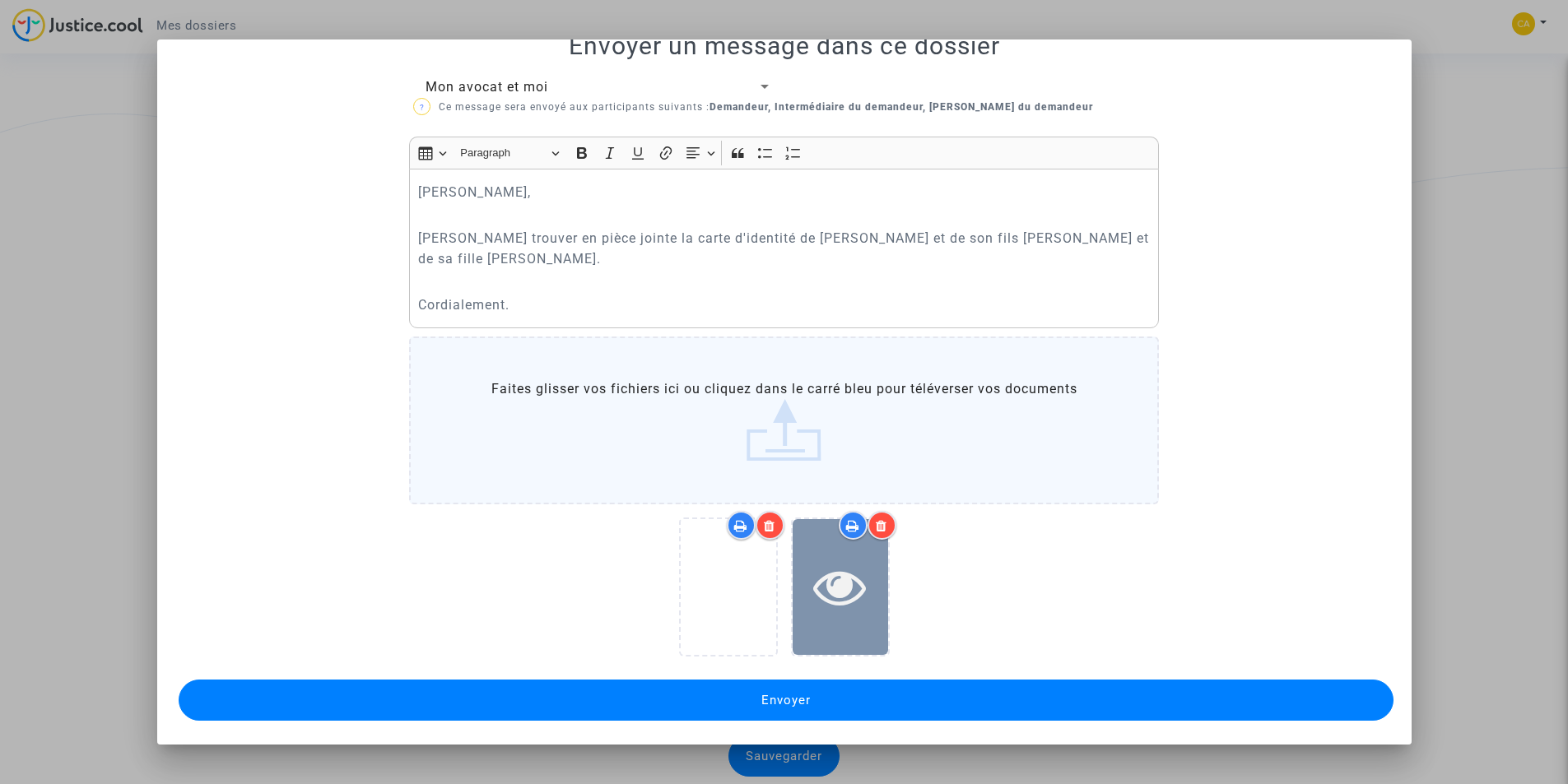
click at [835, 571] on icon at bounding box center [839, 587] width 53 height 52
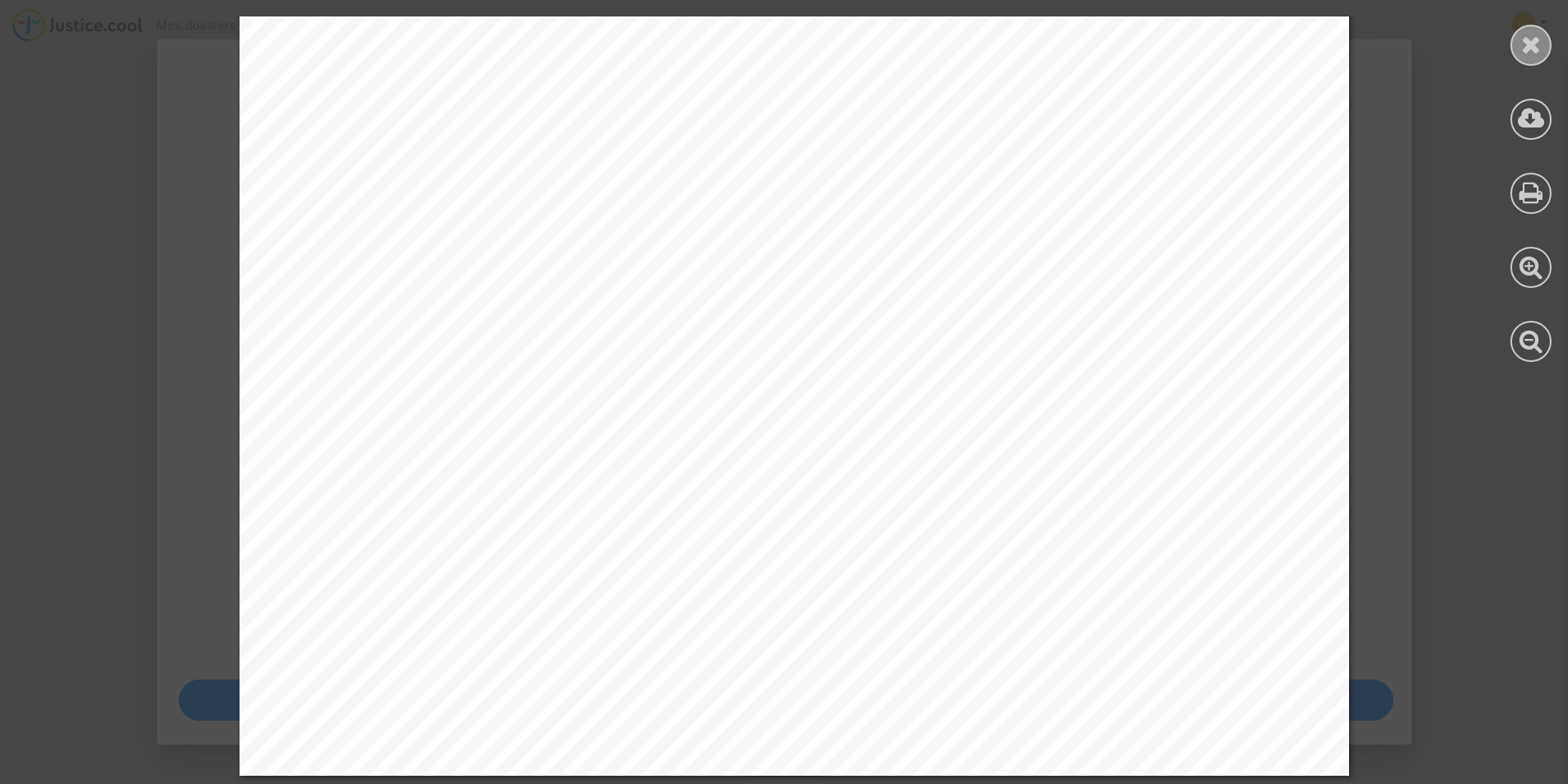
click at [1533, 52] on icon at bounding box center [1530, 44] width 21 height 25
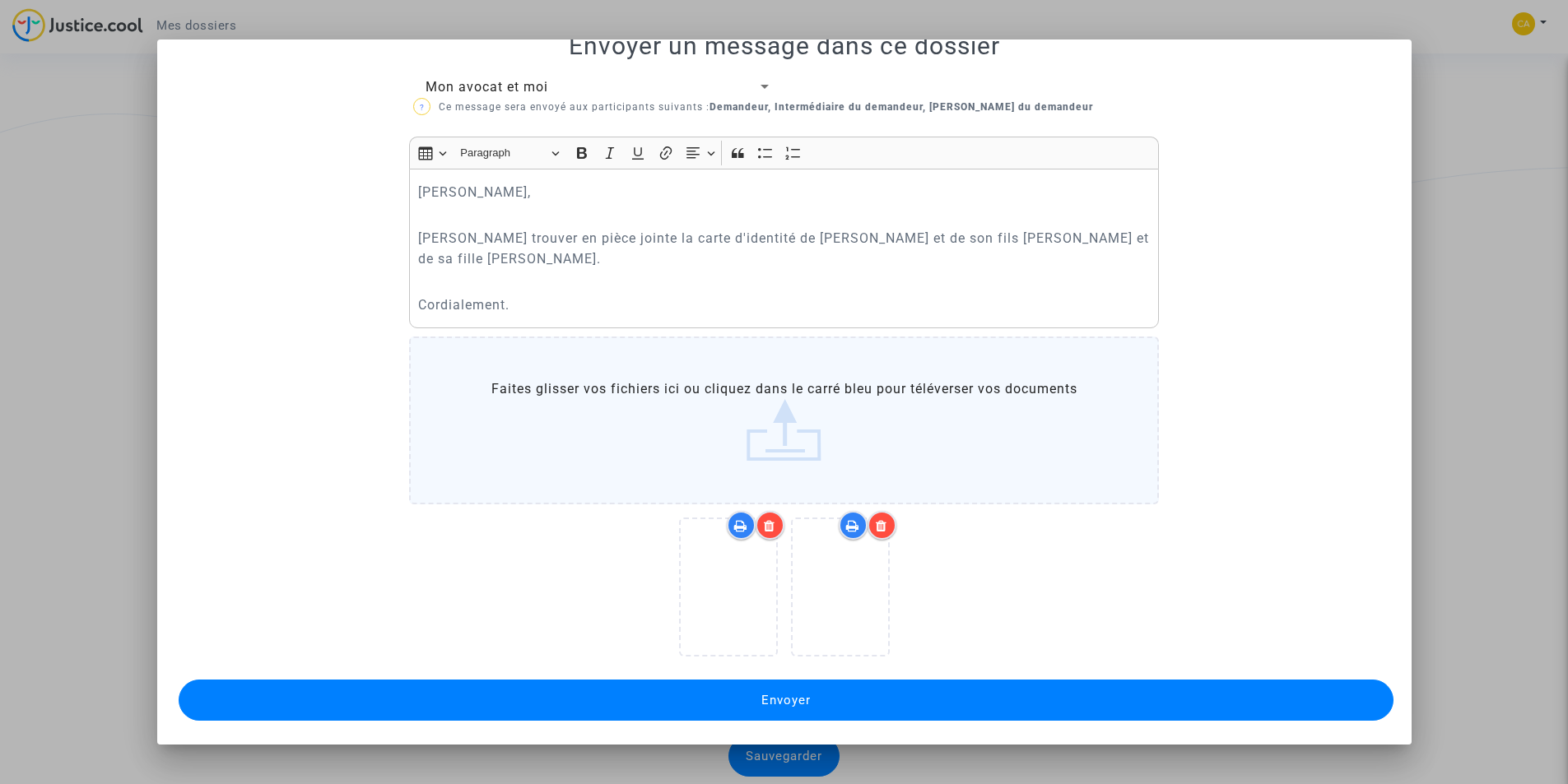
click at [781, 704] on span "Envoyer" at bounding box center [786, 700] width 49 height 15
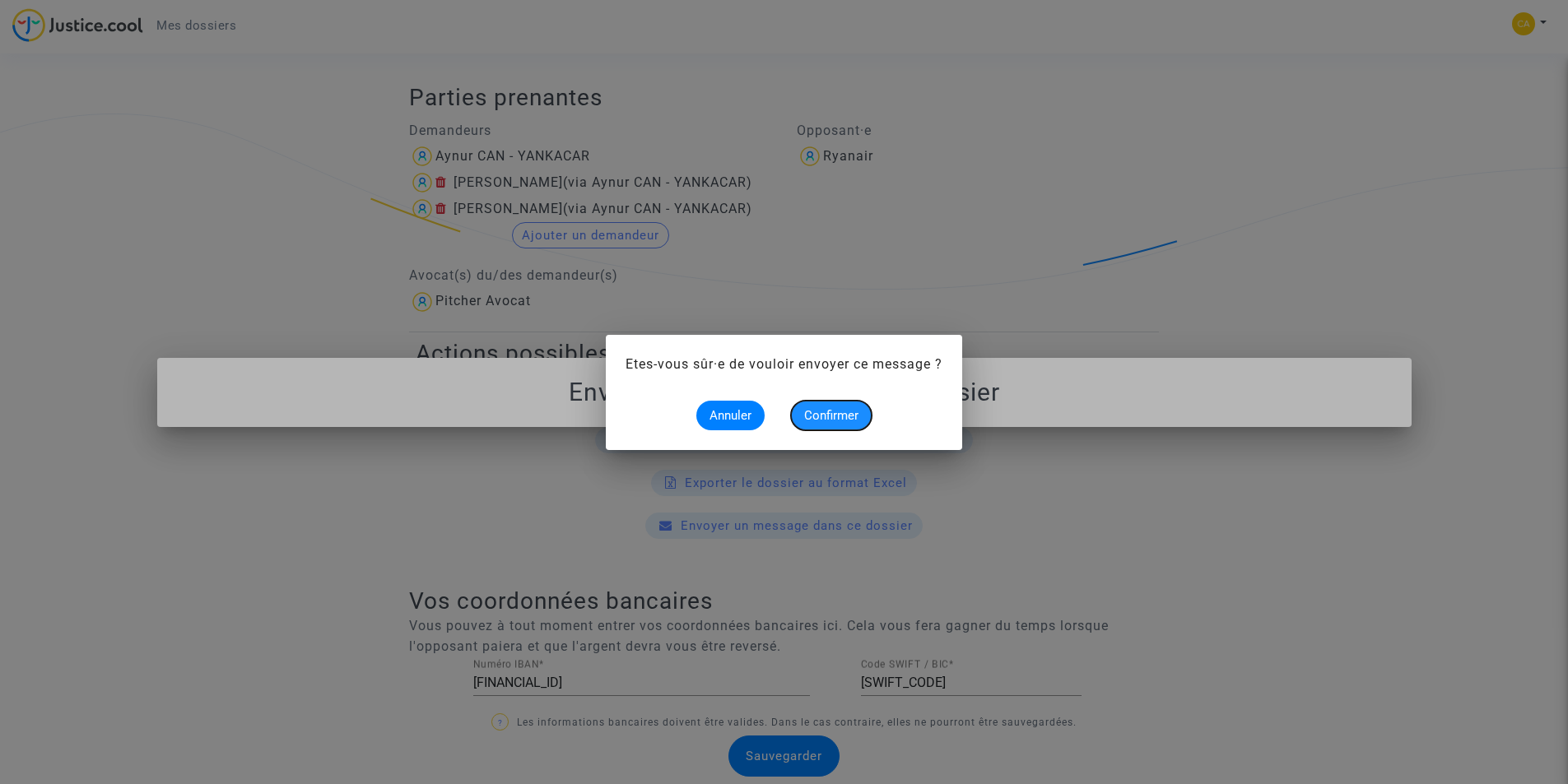
click at [837, 418] on span "Confirmer" at bounding box center [830, 415] width 54 height 15
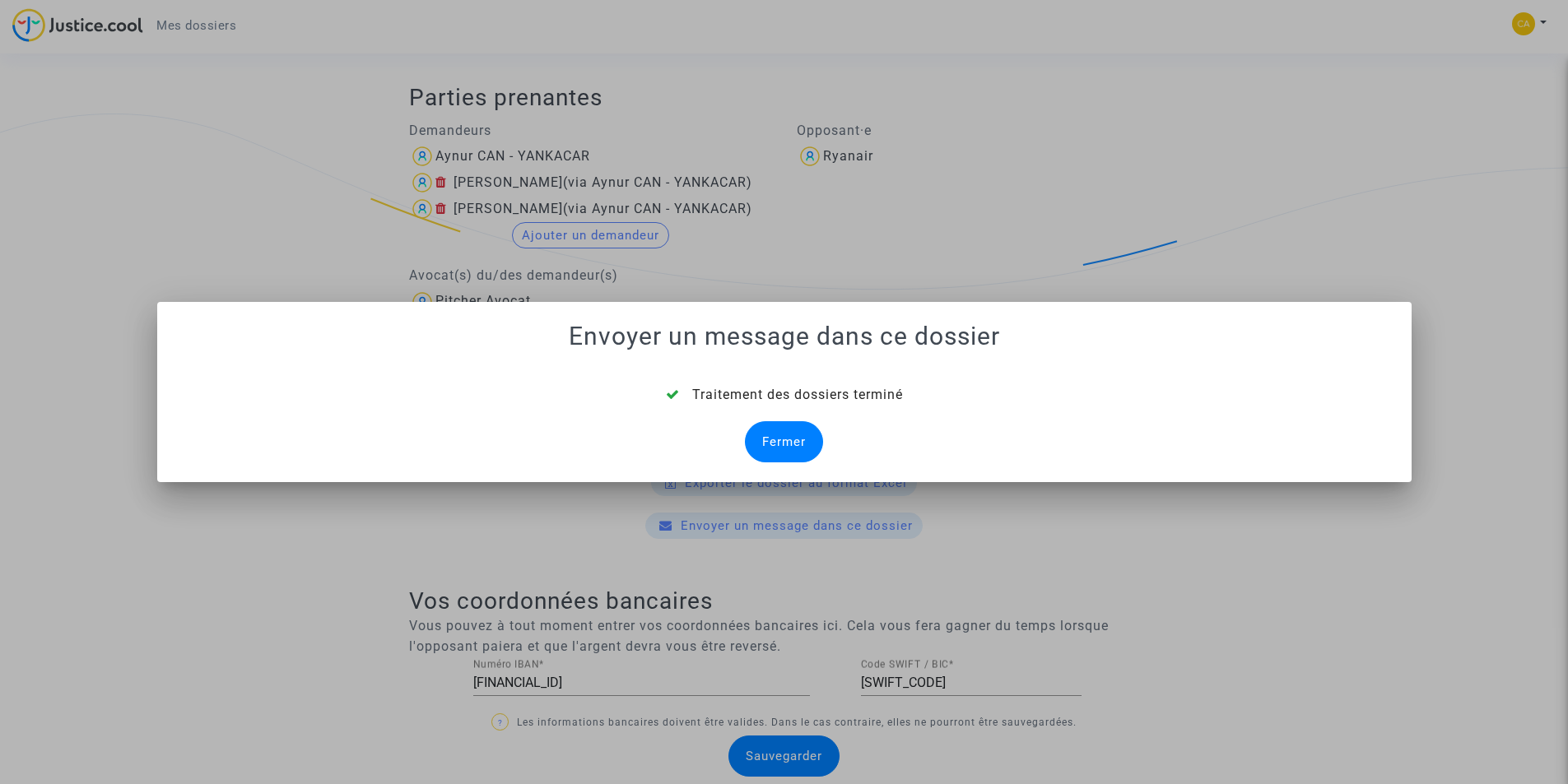
click at [778, 438] on div "Fermer" at bounding box center [783, 442] width 78 height 41
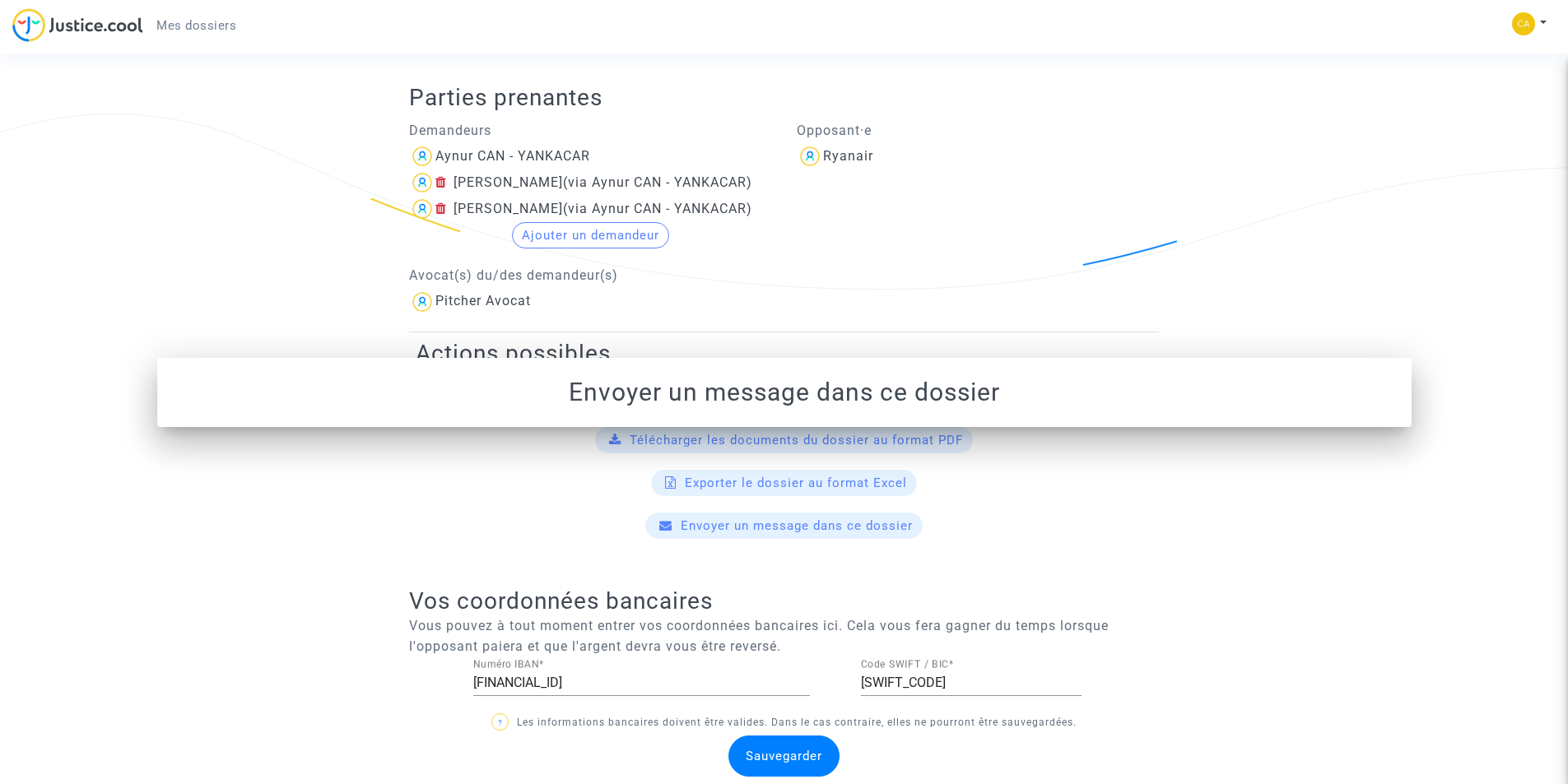
scroll to position [329, 0]
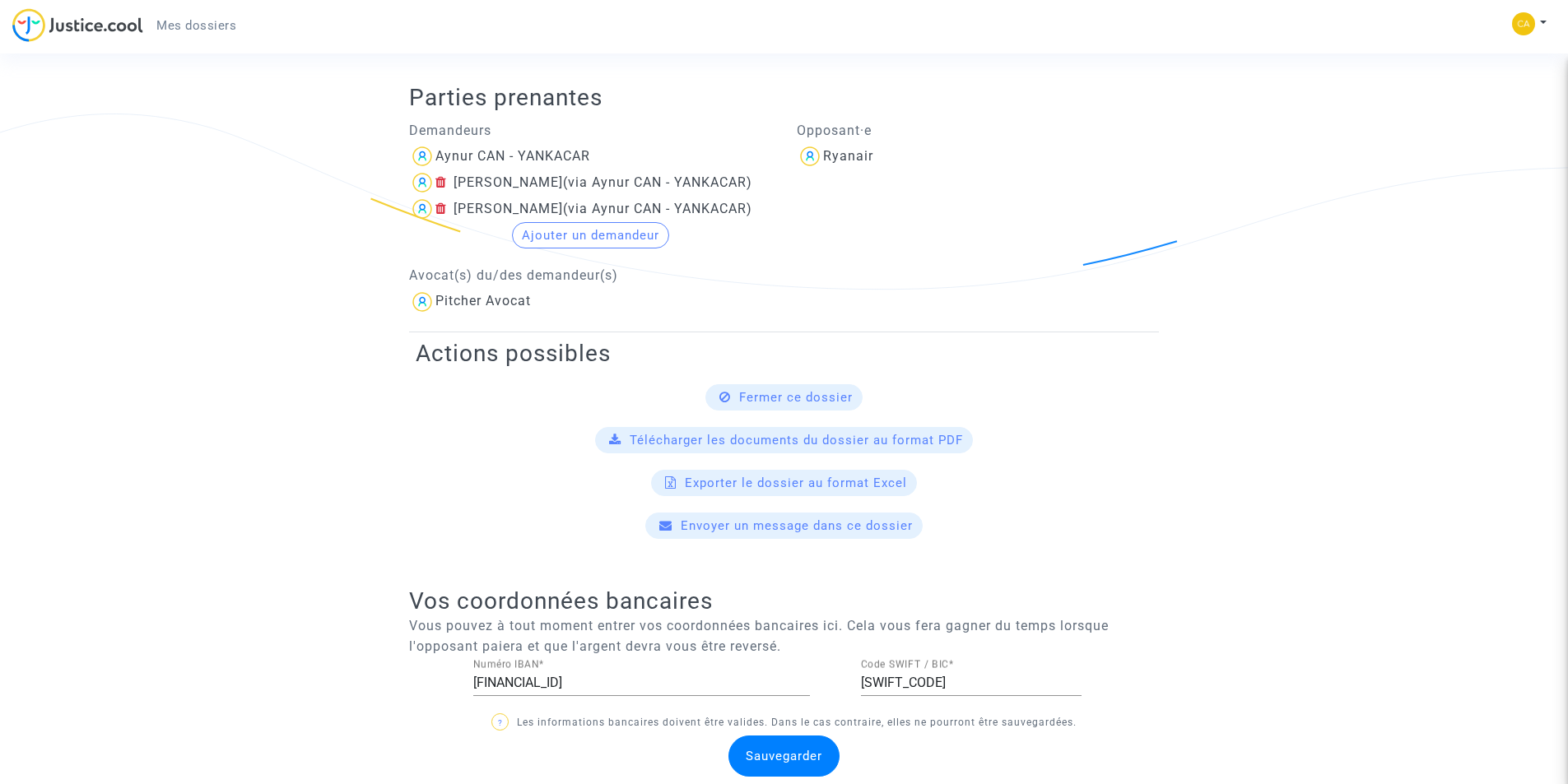
drag, startPoint x: 760, startPoint y: 757, endPoint x: 773, endPoint y: 757, distance: 13.0
click at [762, 757] on span "Sauvegarder" at bounding box center [784, 755] width 77 height 15
